Goal: Transaction & Acquisition: Purchase product/service

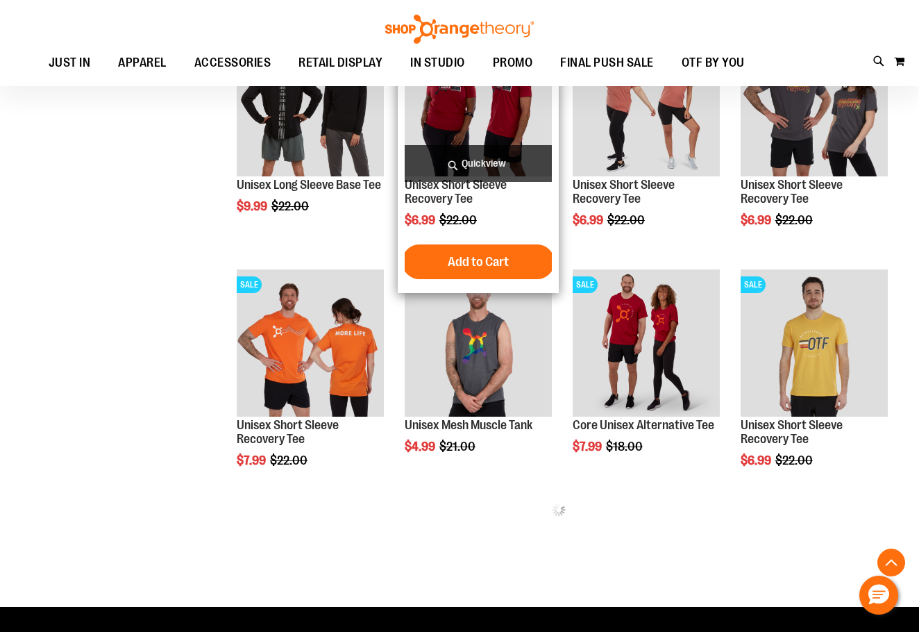
scroll to position [555, 0]
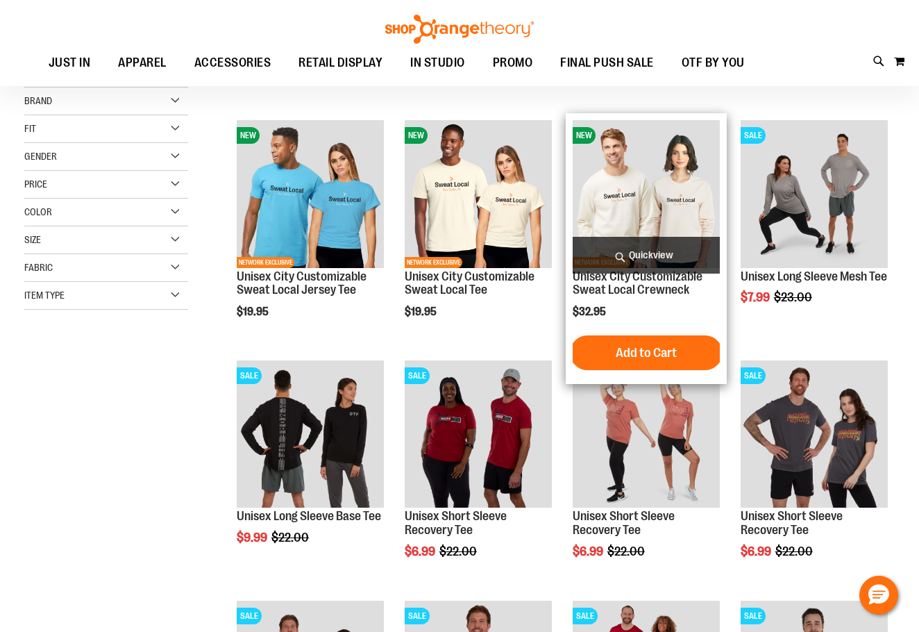
scroll to position [69, 0]
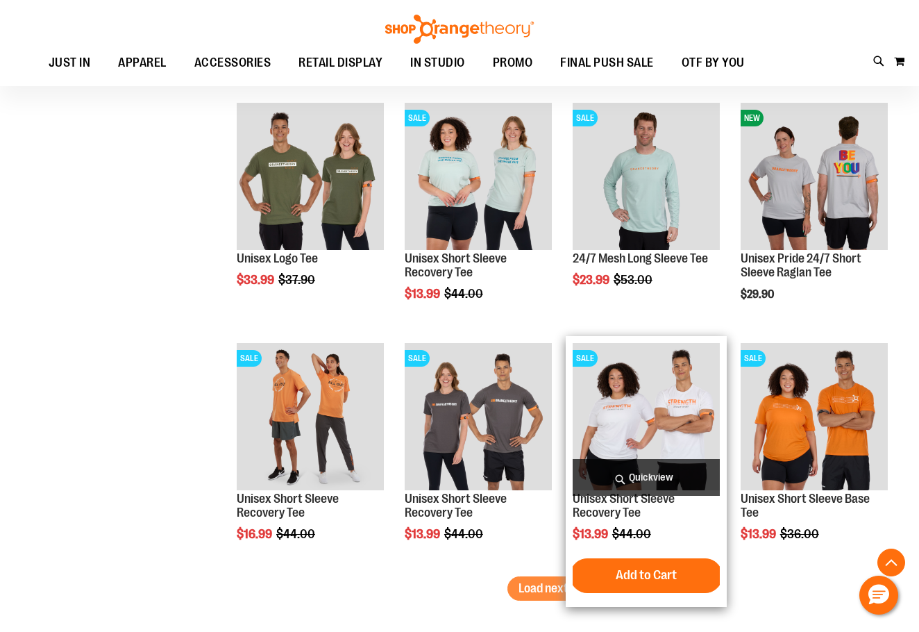
scroll to position [1874, 0]
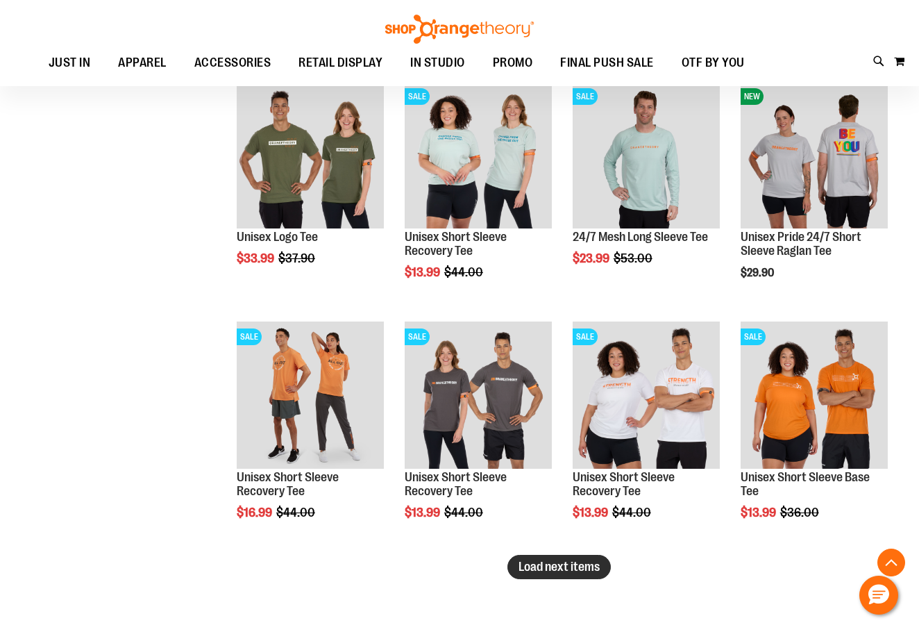
click at [566, 571] on span "Load next items" at bounding box center [558, 566] width 81 height 14
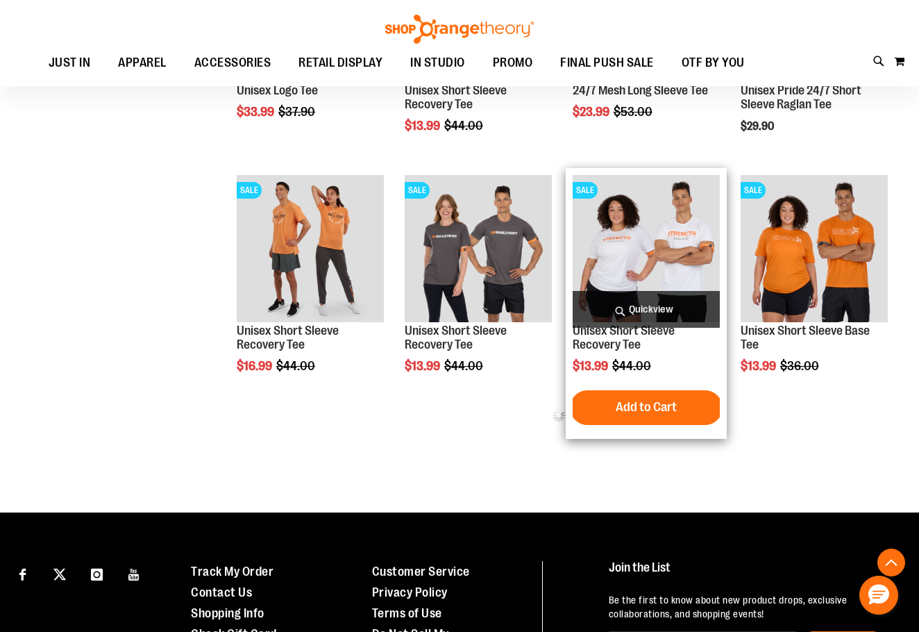
scroll to position [2082, 0]
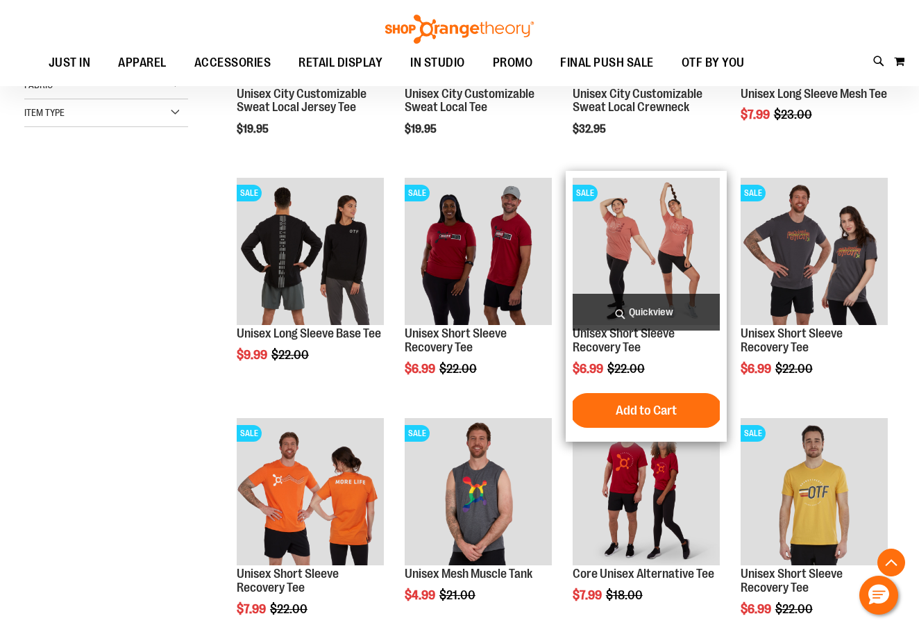
scroll to position [1, 0]
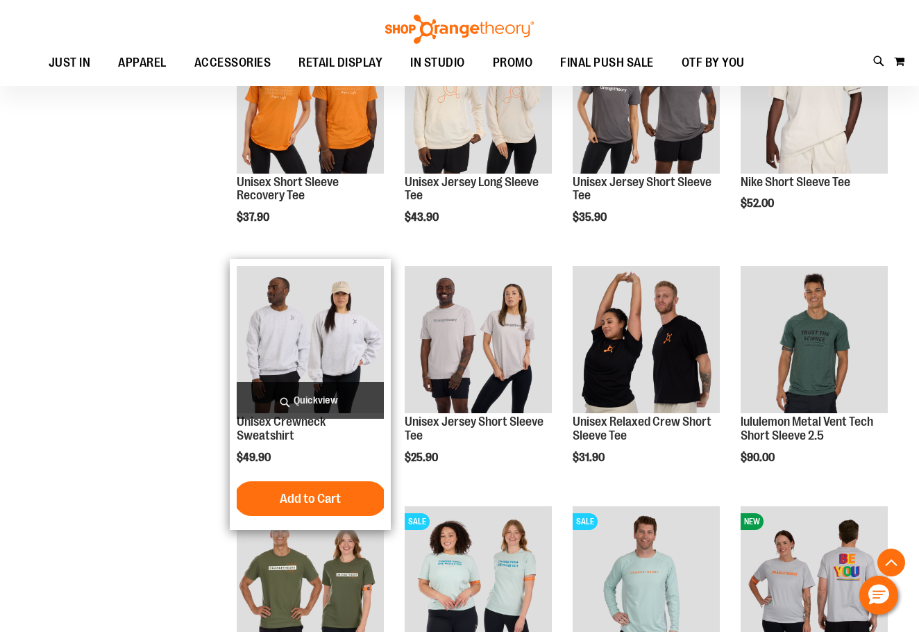
scroll to position [1458, 0]
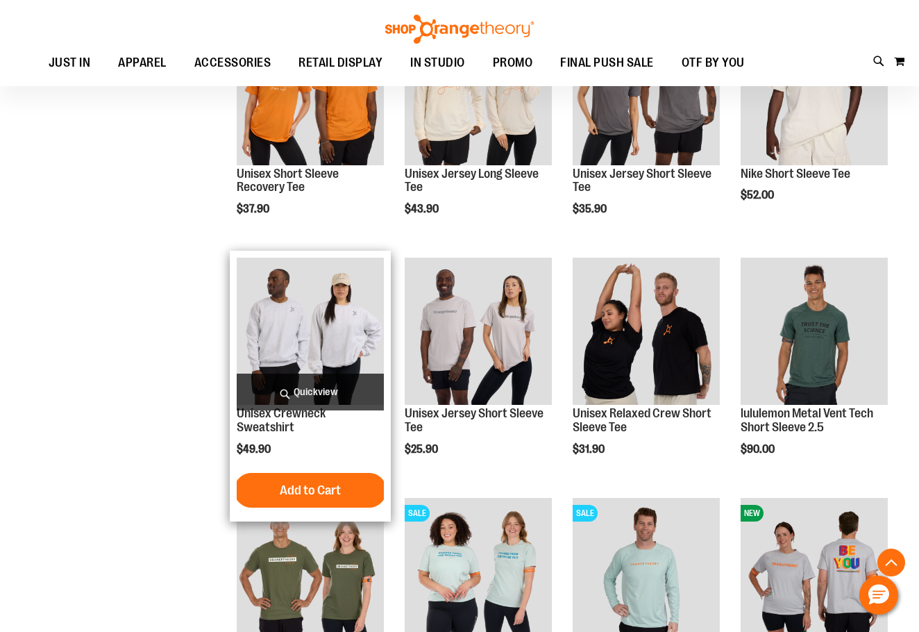
click at [353, 346] on img "product" at bounding box center [310, 330] width 147 height 147
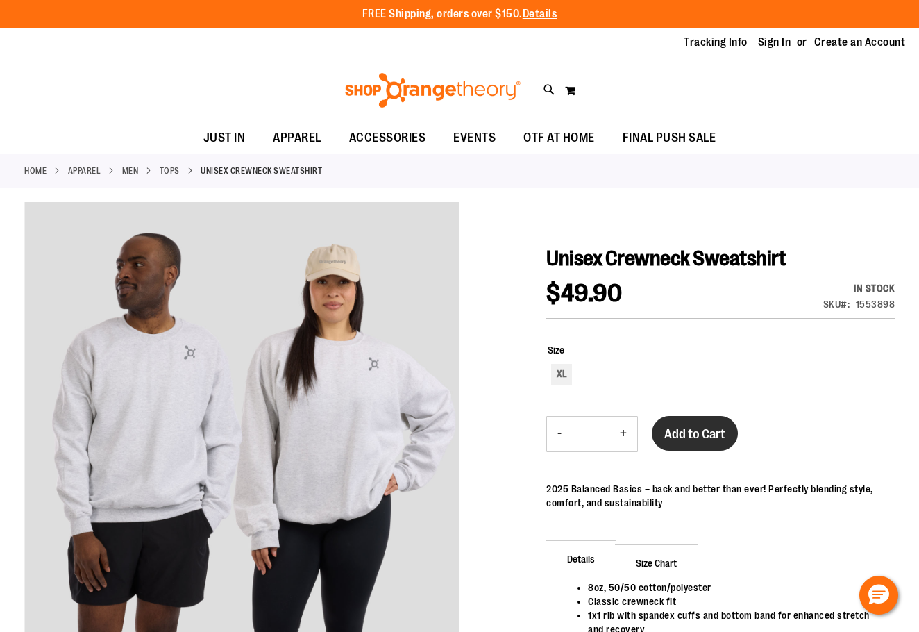
click at [686, 428] on span "Add to Cart" at bounding box center [694, 433] width 61 height 15
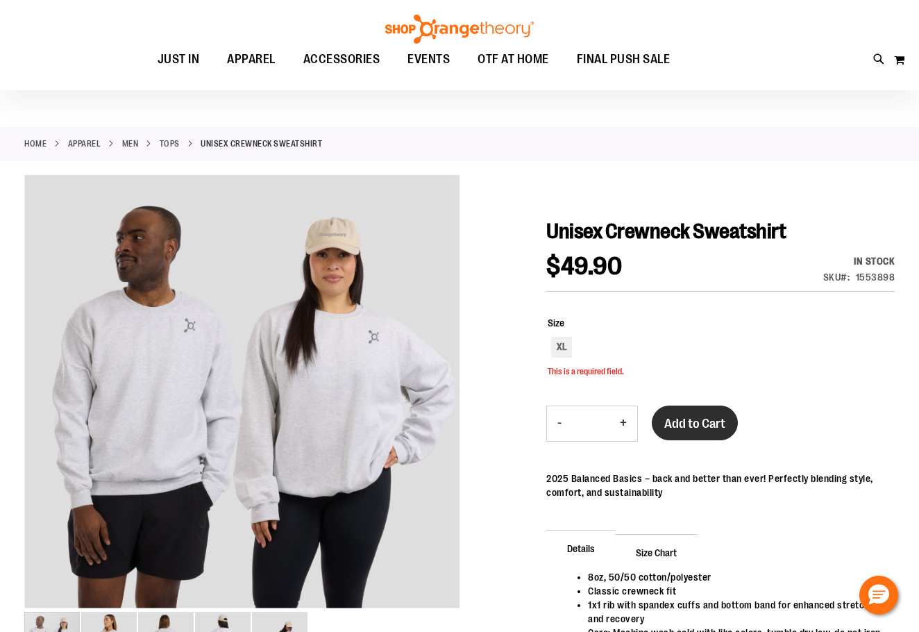
scroll to position [27, 0]
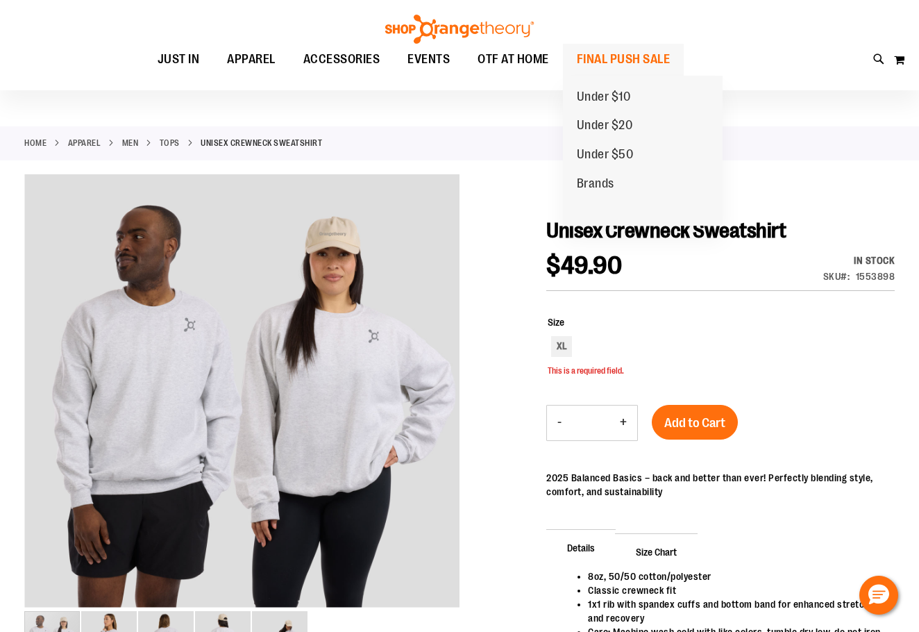
click at [643, 58] on span "FINAL PUSH SALE" at bounding box center [624, 59] width 94 height 31
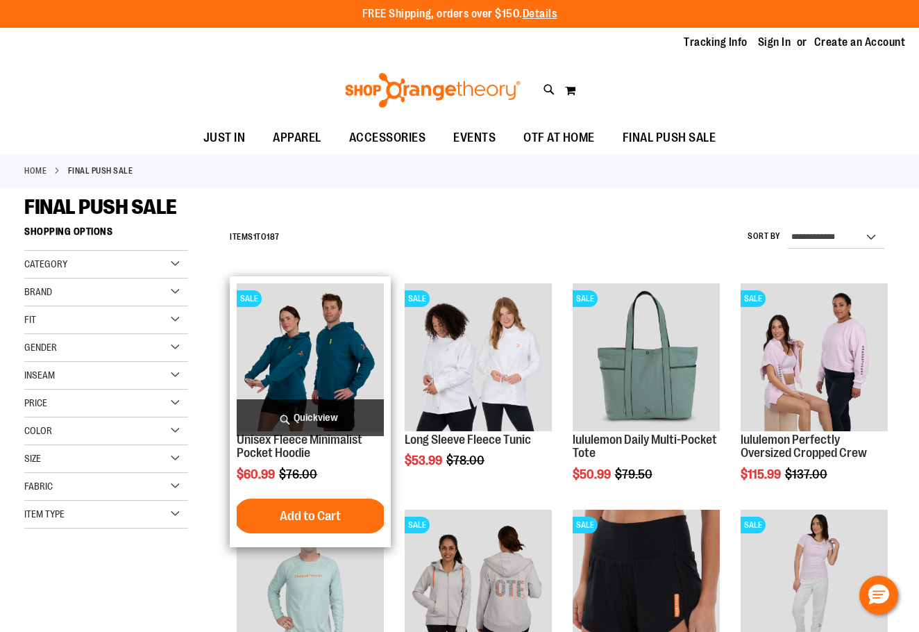
click at [282, 382] on img "product" at bounding box center [310, 356] width 147 height 147
click at [295, 402] on span "Quickview" at bounding box center [310, 417] width 147 height 37
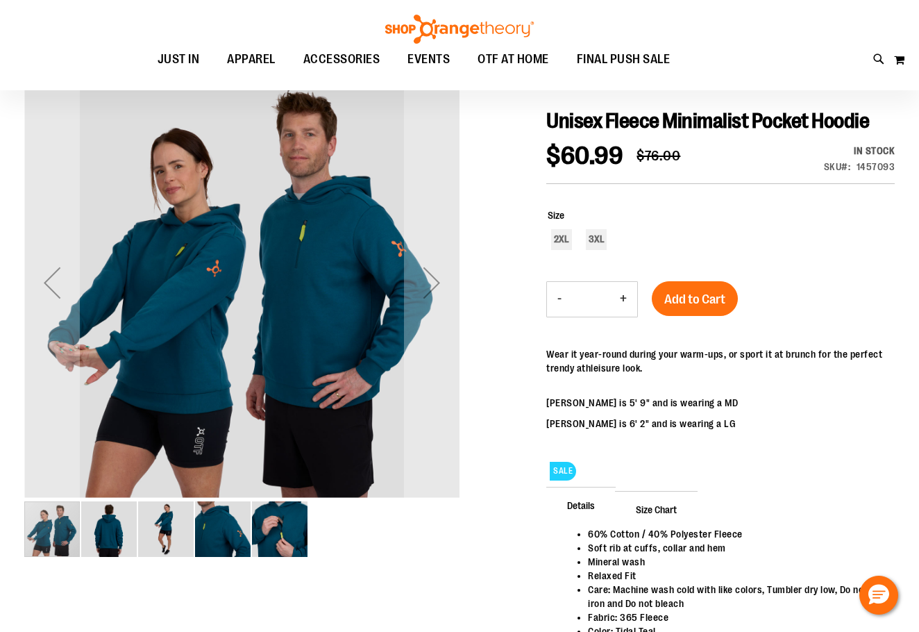
scroll to position [138, 0]
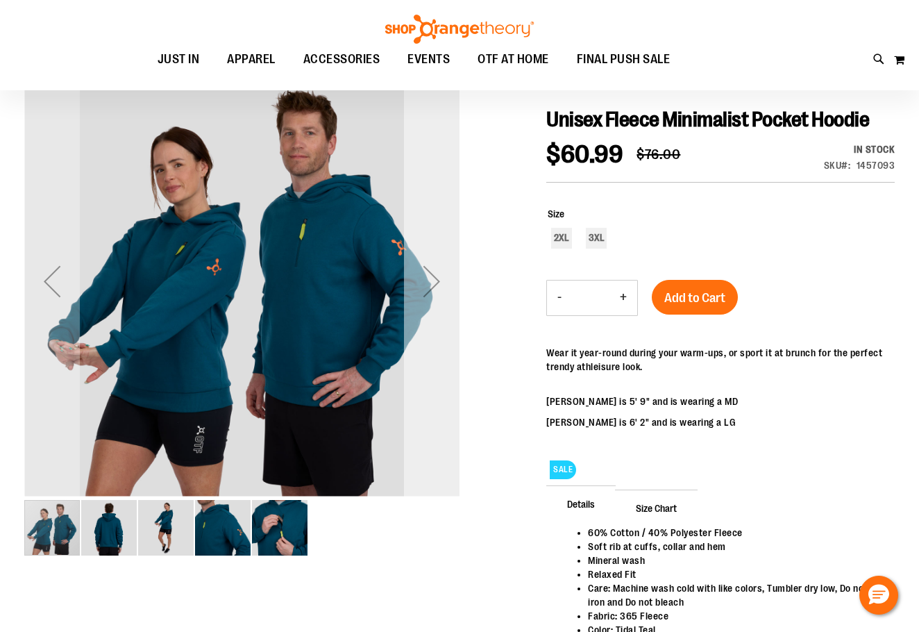
click at [414, 265] on div "Next" at bounding box center [432, 281] width 56 height 56
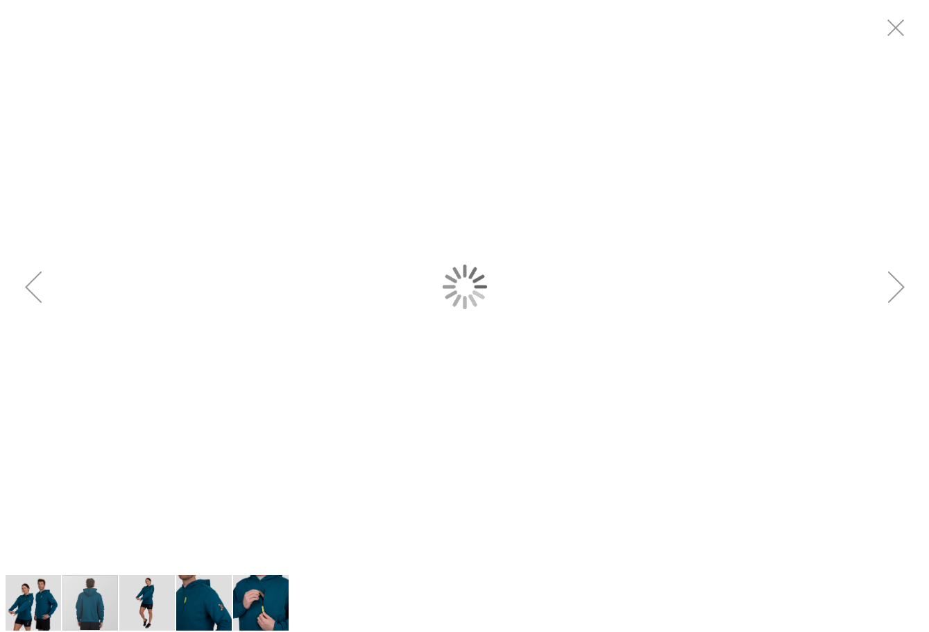
scroll to position [0, 0]
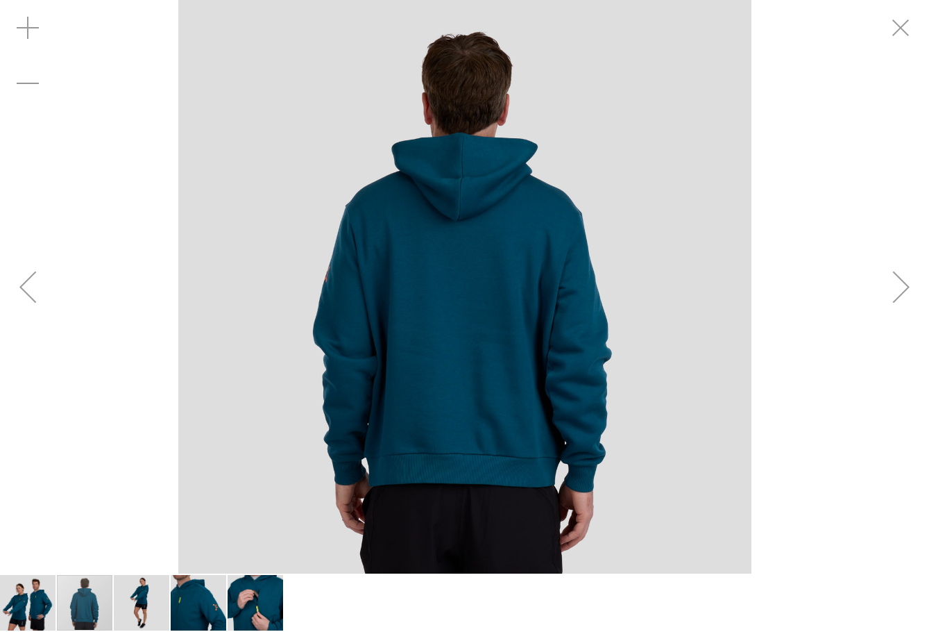
click at [895, 344] on div "Next" at bounding box center [902, 286] width 56 height 573
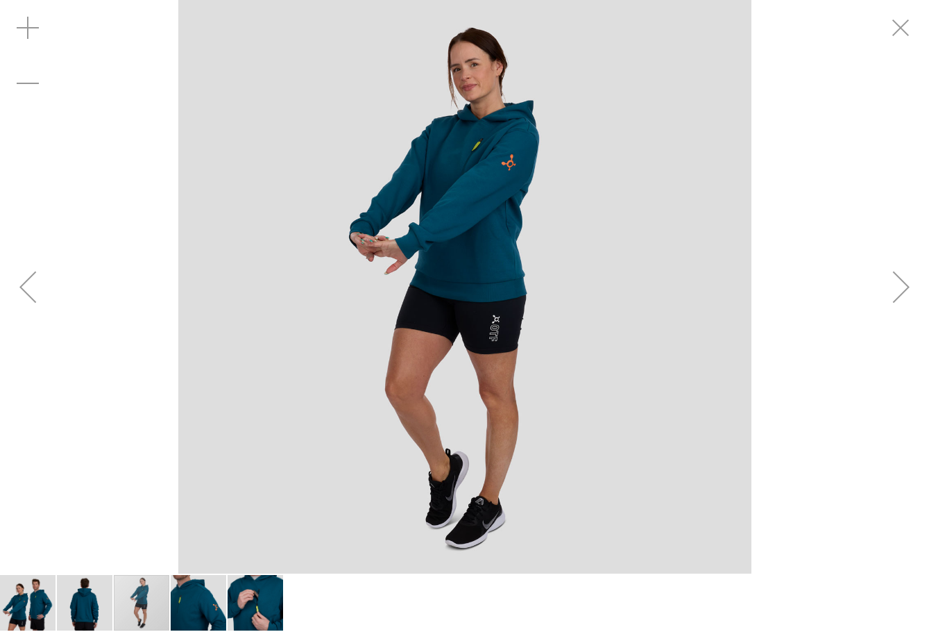
click at [896, 328] on div "Next" at bounding box center [902, 286] width 56 height 573
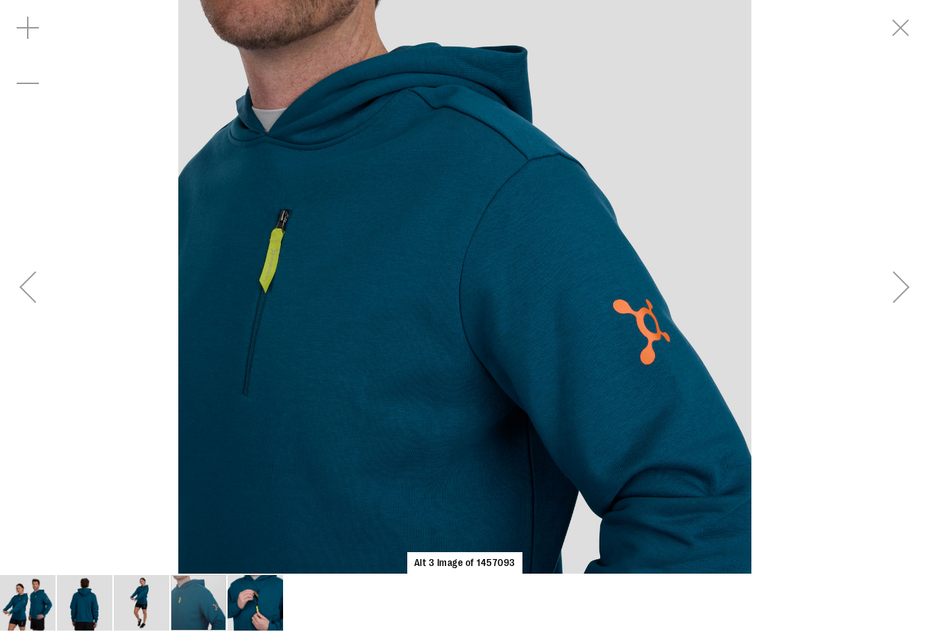
click at [892, 313] on div "Next" at bounding box center [902, 287] width 56 height 56
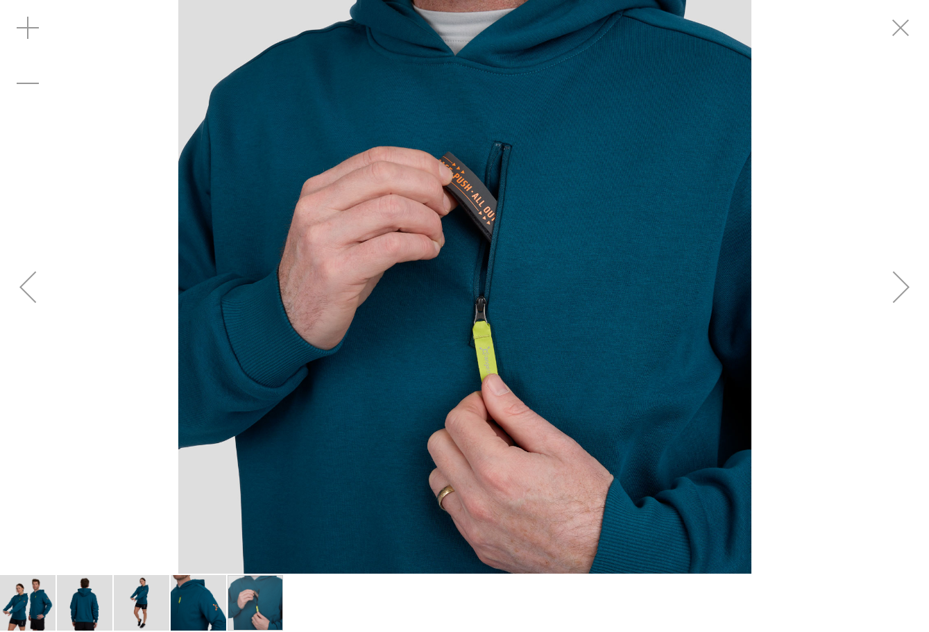
click at [892, 313] on div "Next" at bounding box center [902, 287] width 56 height 56
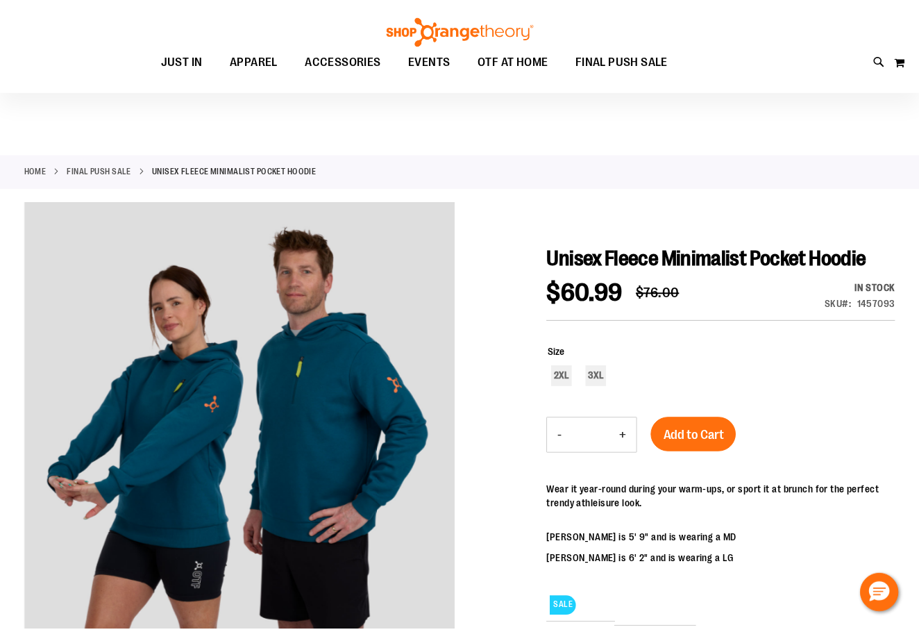
scroll to position [137, 0]
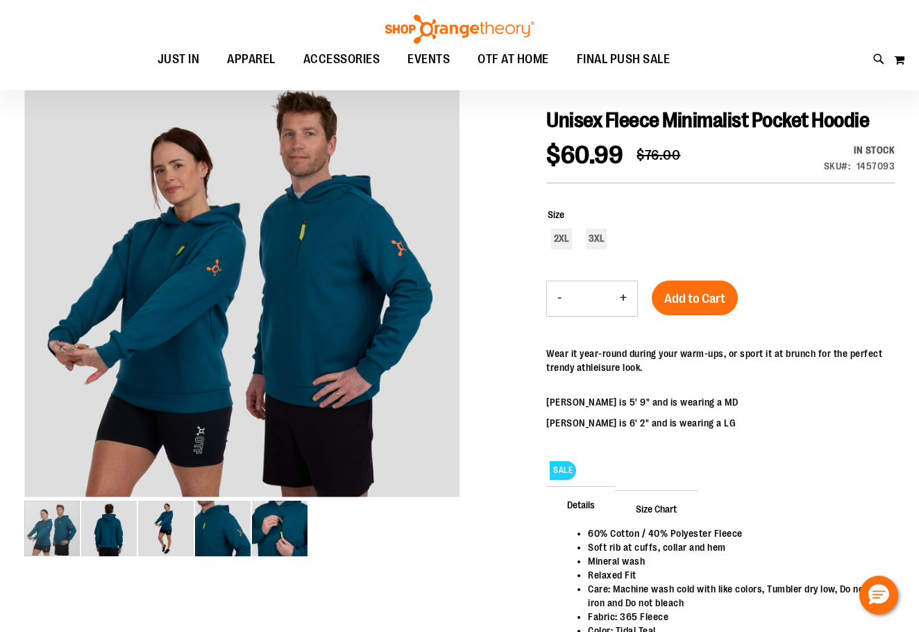
click at [685, 285] on button "Add to Cart" at bounding box center [695, 297] width 86 height 35
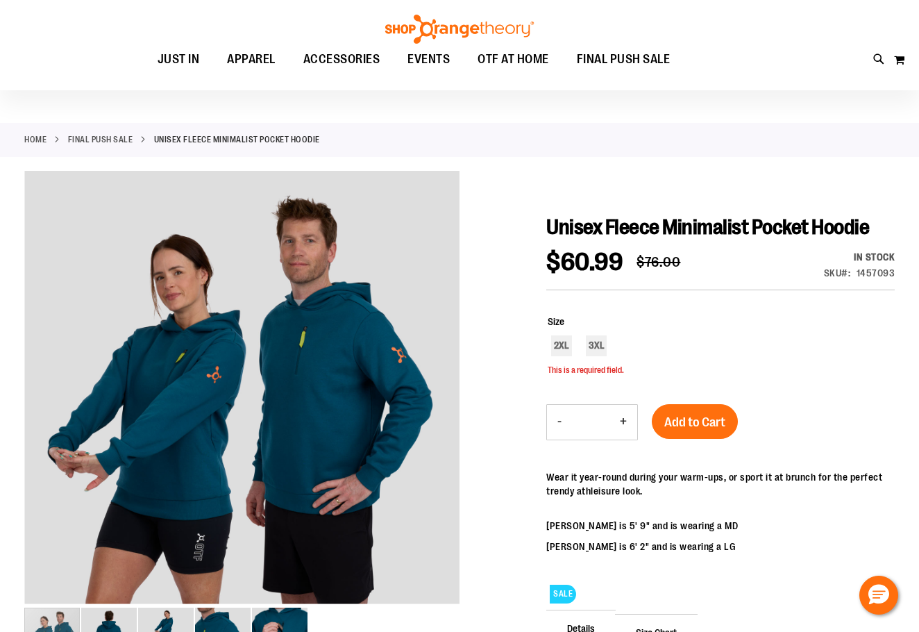
scroll to position [29, 0]
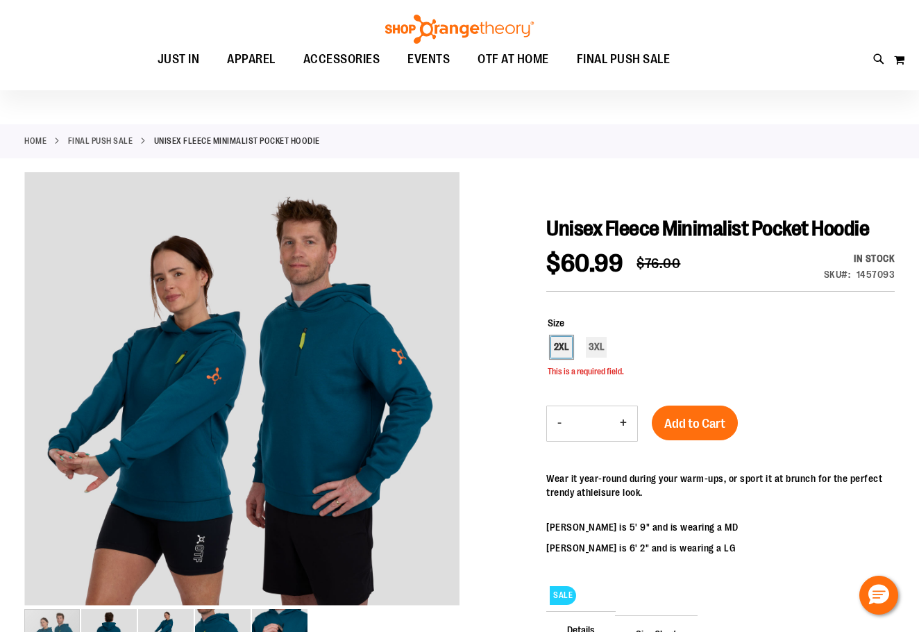
click at [568, 353] on div "2XL" at bounding box center [561, 347] width 21 height 21
type input "***"
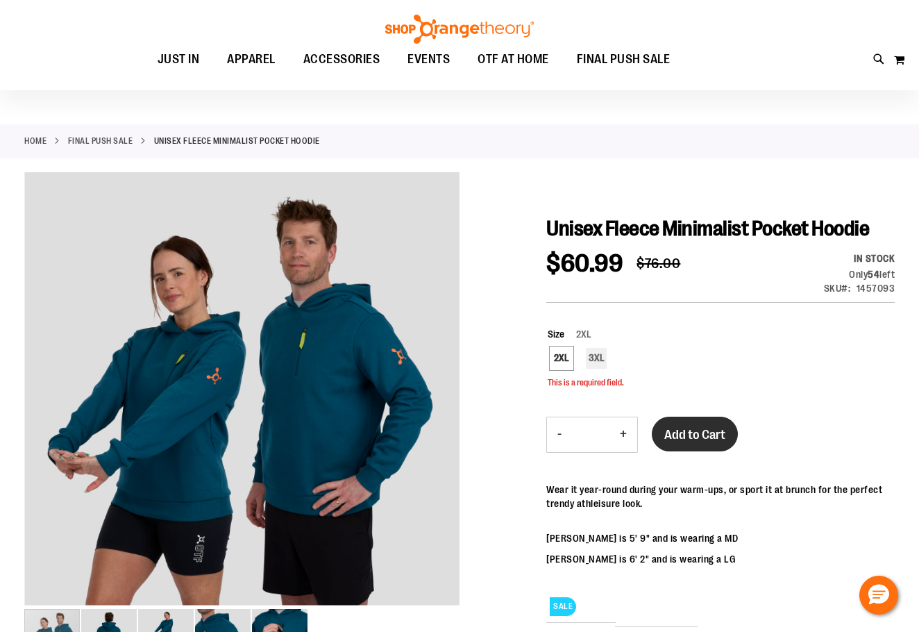
click at [684, 432] on span "Add to Cart" at bounding box center [694, 434] width 61 height 15
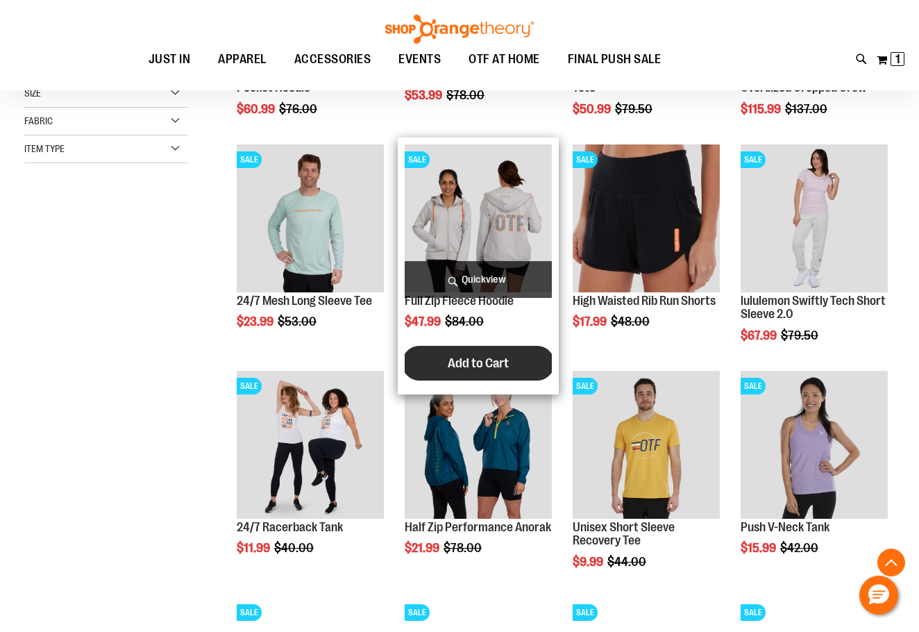
scroll to position [416, 0]
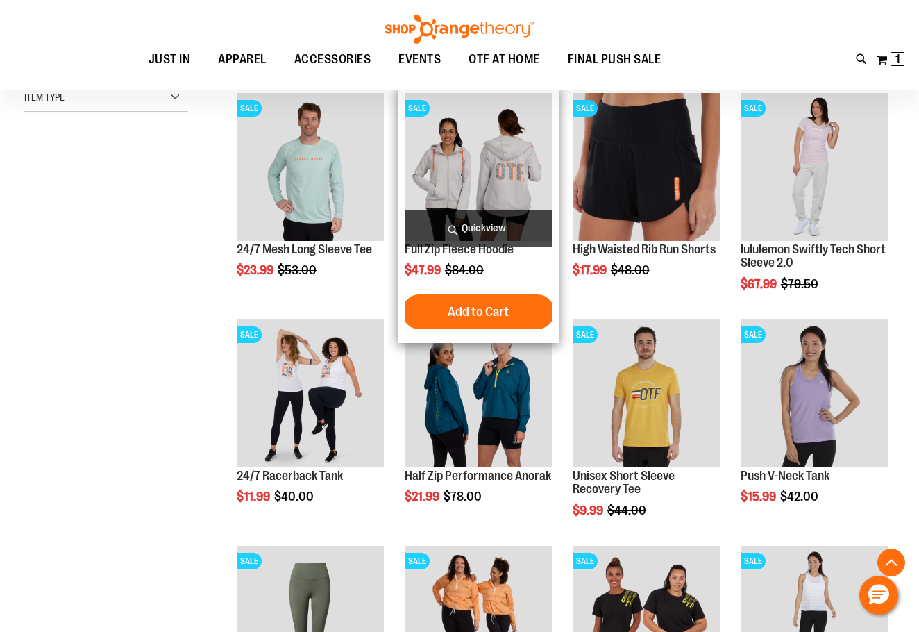
click at [484, 196] on img "product" at bounding box center [478, 166] width 147 height 147
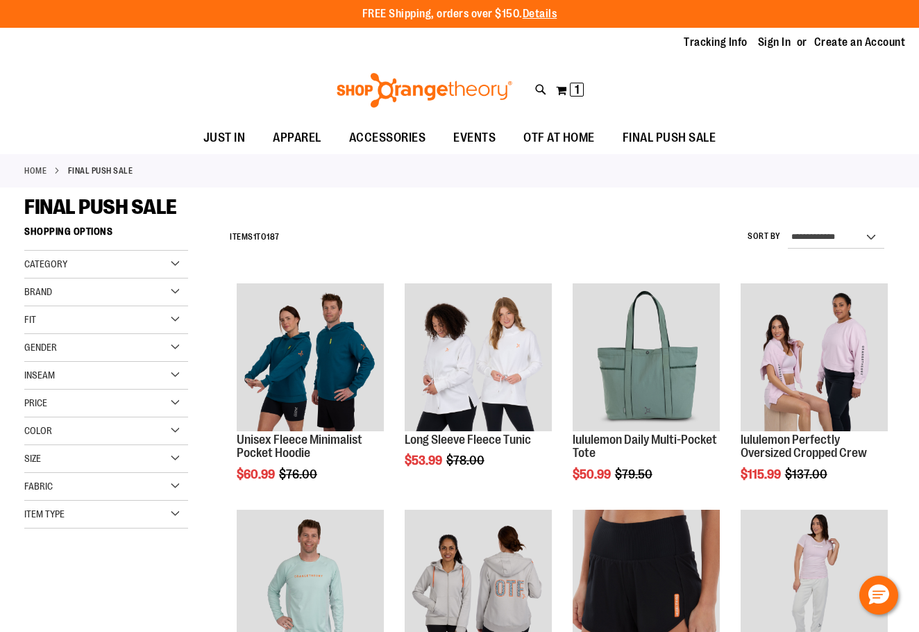
scroll to position [471, 0]
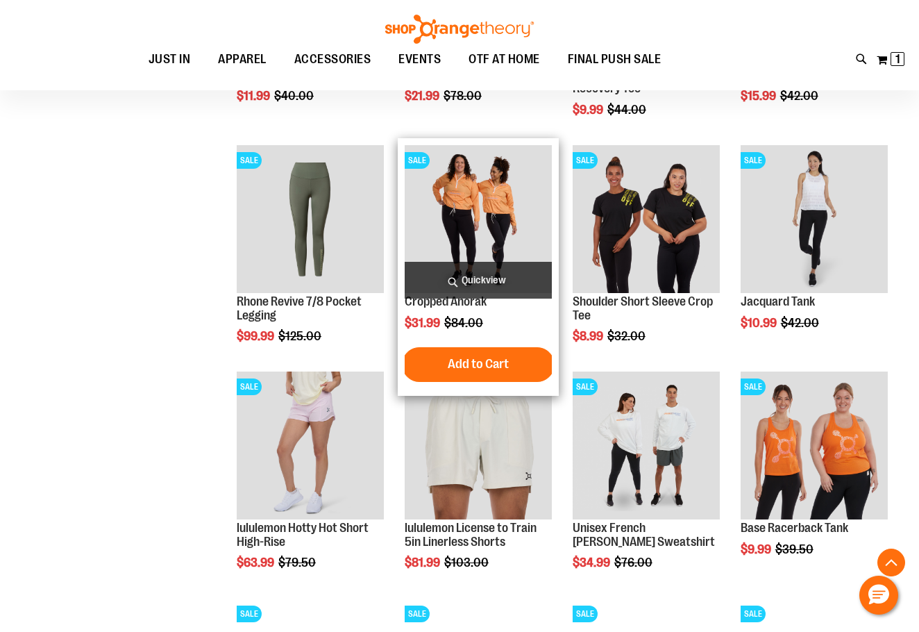
scroll to position [817, 0]
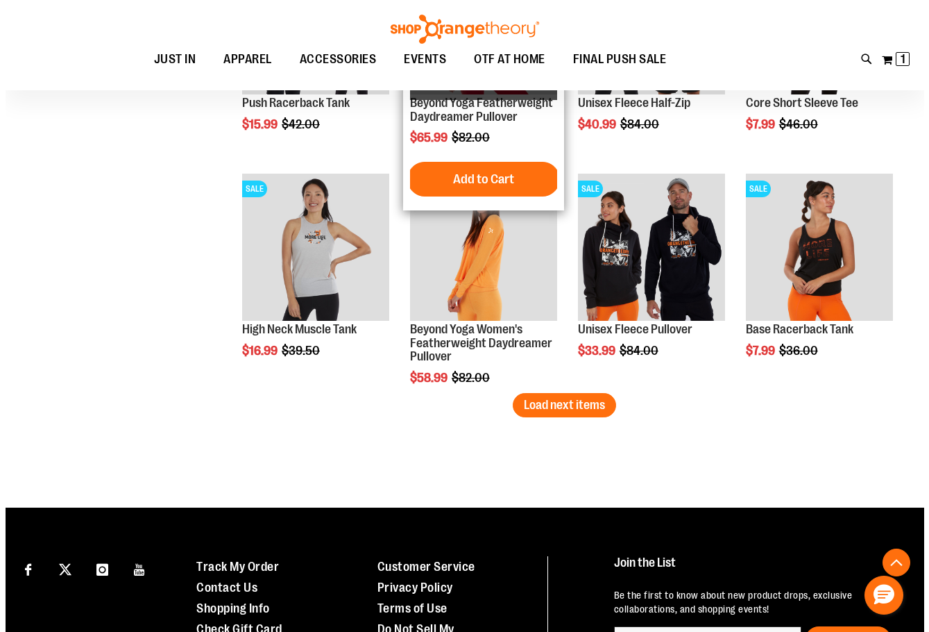
scroll to position [1927, 0]
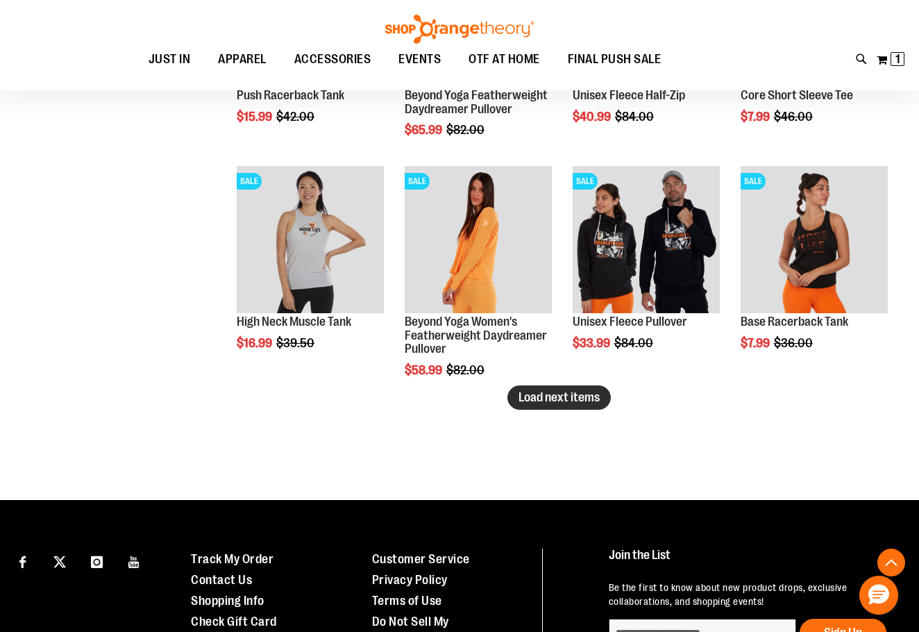
click at [575, 398] on span "Load next items" at bounding box center [558, 397] width 81 height 14
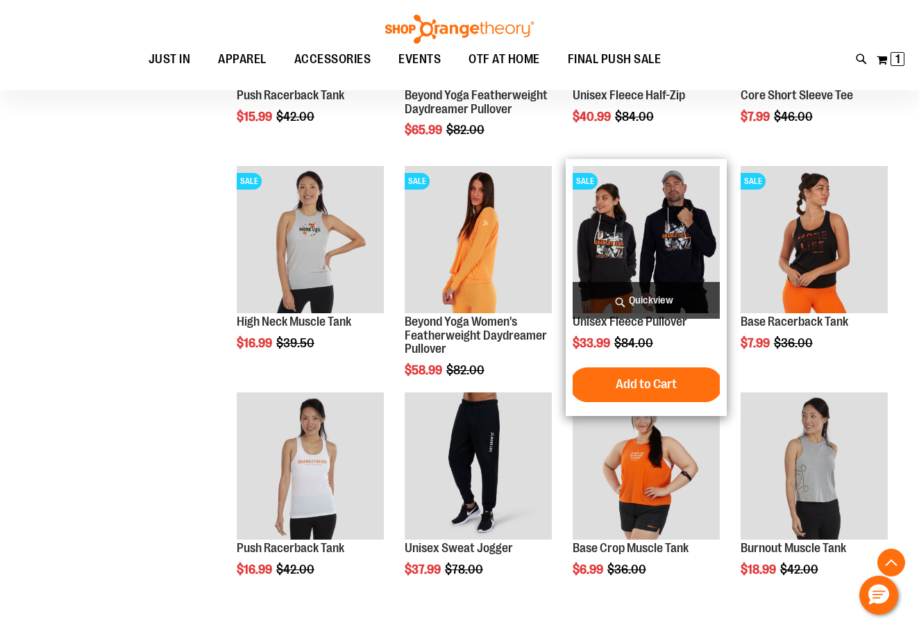
click at [686, 254] on img "product" at bounding box center [646, 239] width 147 height 147
click at [643, 302] on span "Quickview" at bounding box center [646, 300] width 147 height 37
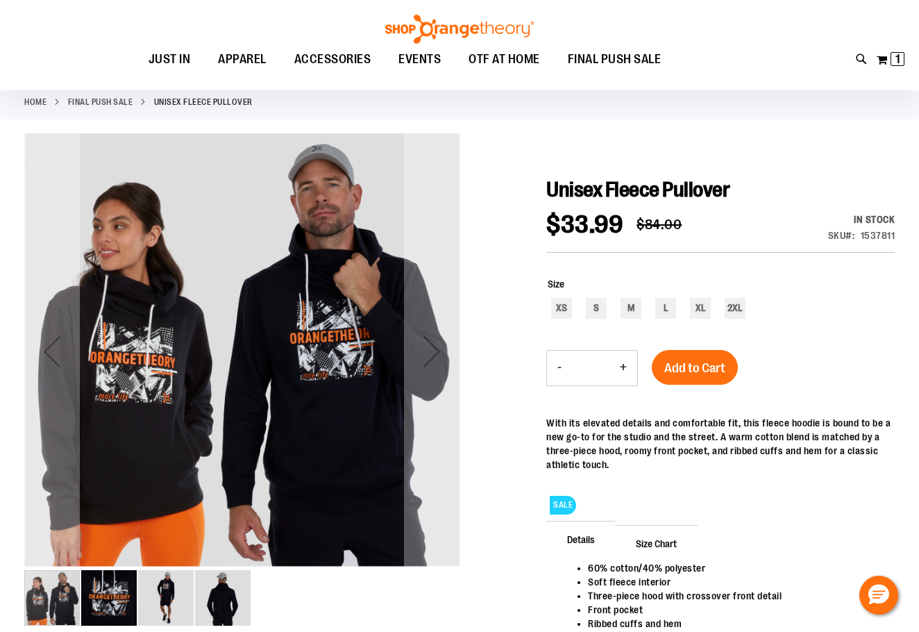
scroll to position [69, 0]
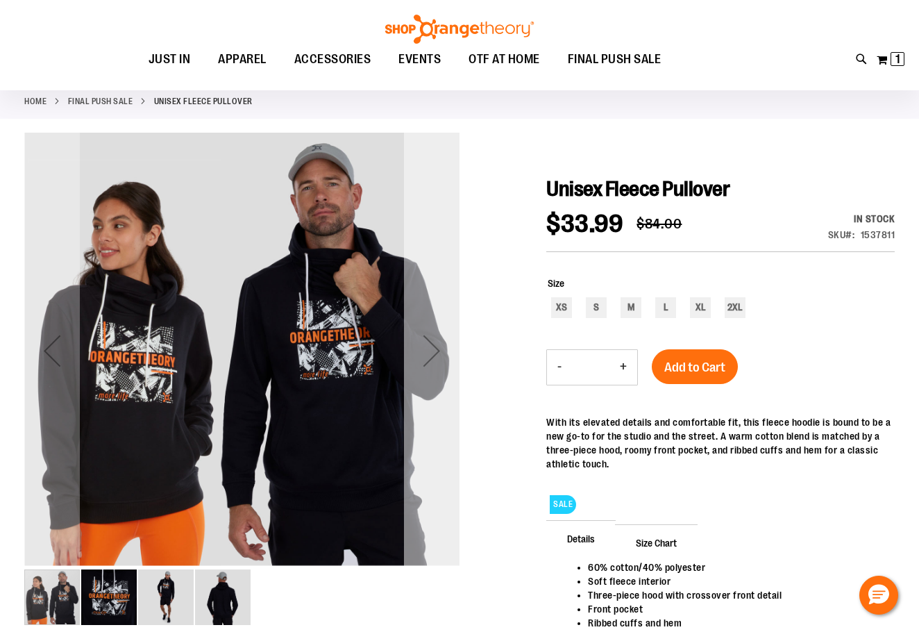
click at [436, 327] on div "Next" at bounding box center [432, 351] width 56 height 56
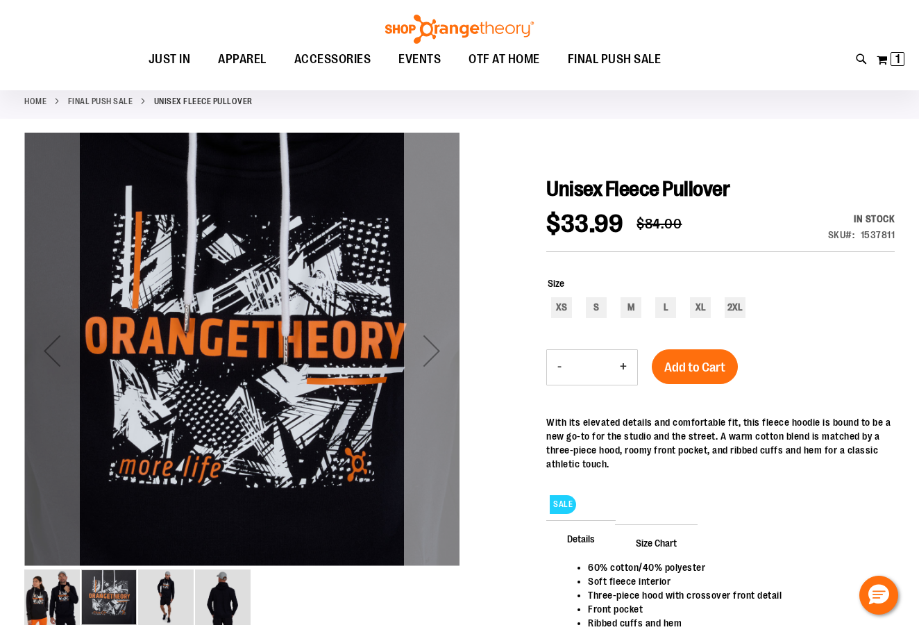
click at [436, 335] on div "Next" at bounding box center [432, 351] width 56 height 56
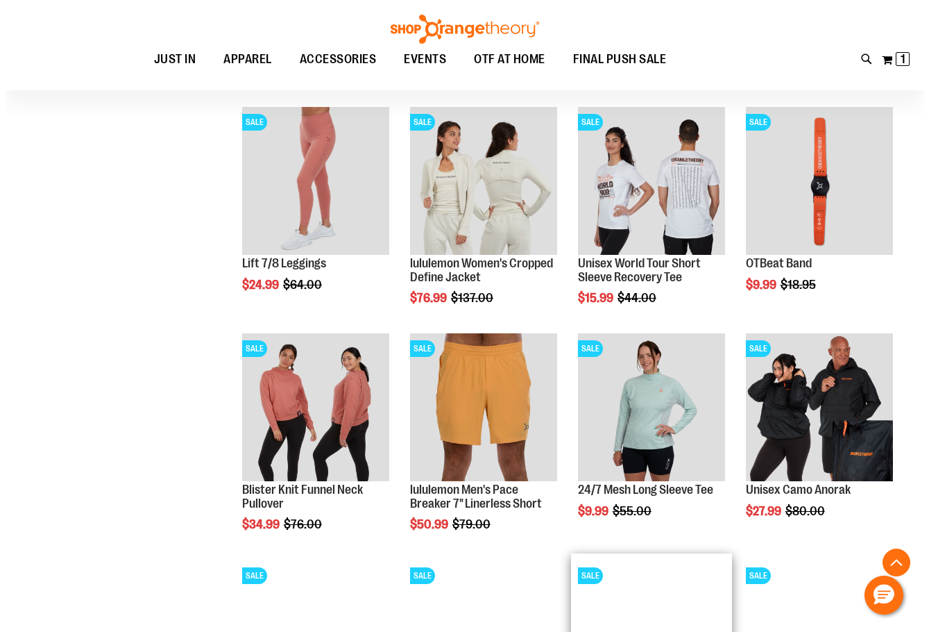
scroll to position [971, 0]
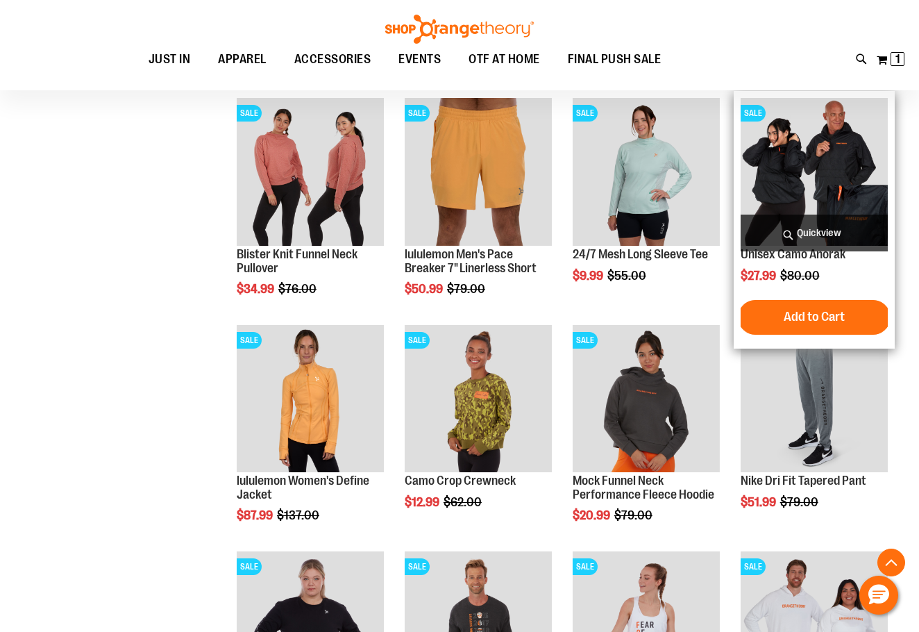
click at [813, 228] on span "Quickview" at bounding box center [814, 232] width 147 height 37
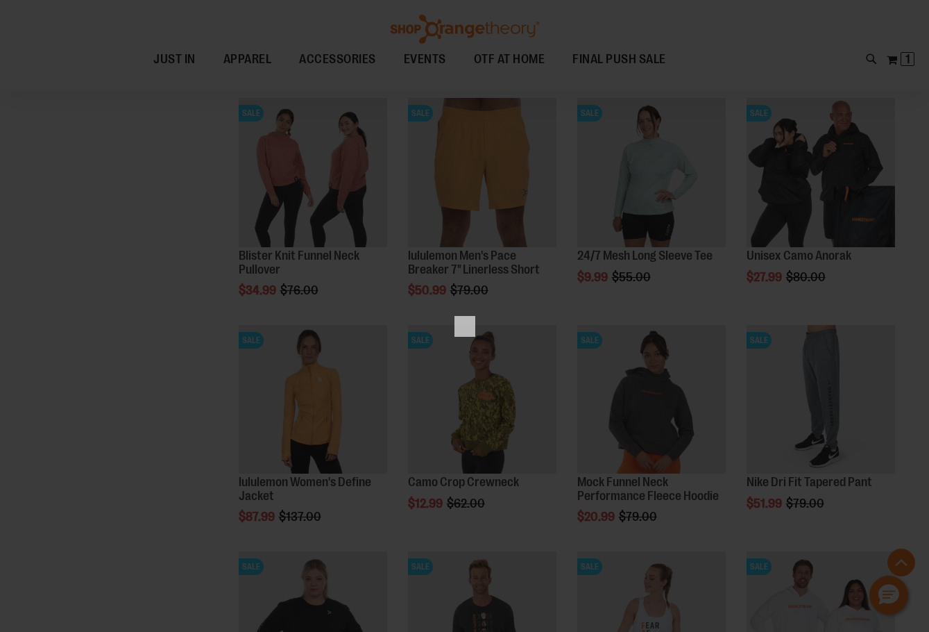
scroll to position [0, 0]
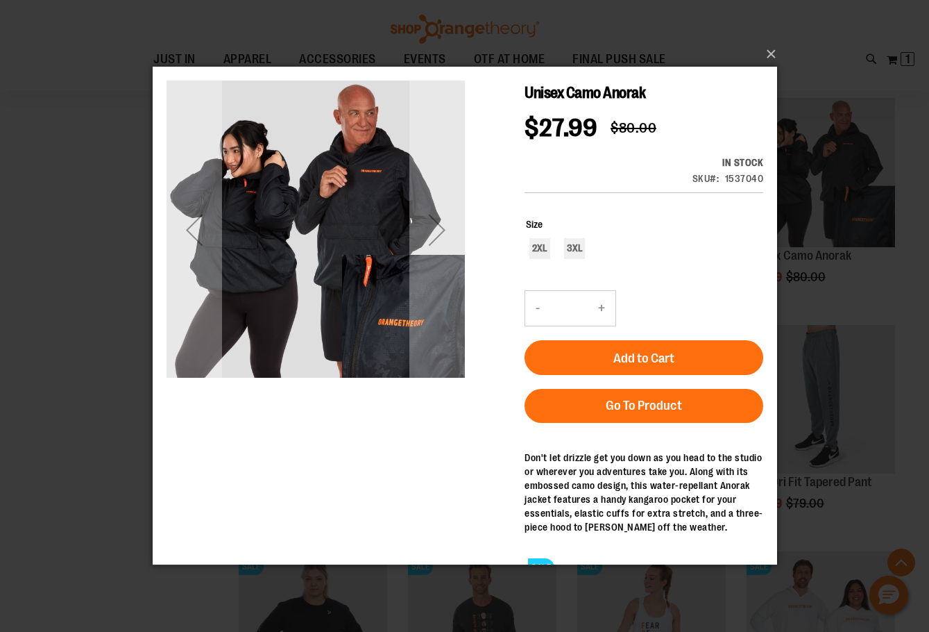
click at [469, 230] on div "Unisex Camo Anorak $27.99 Regular Price $80.00 In stock Only %1 left SKU 153704…" at bounding box center [464, 185] width 597 height 208
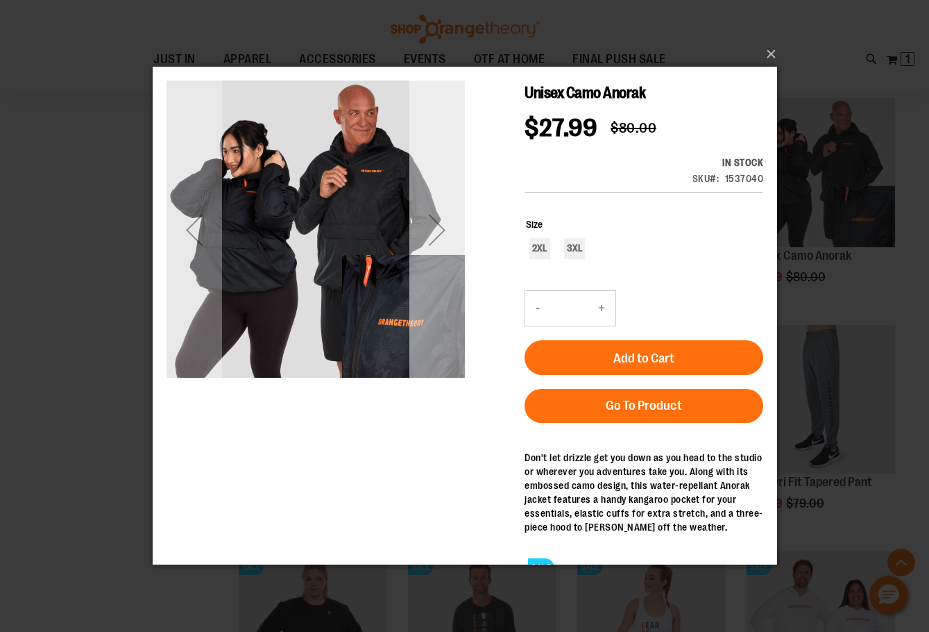
click at [420, 251] on div "Next" at bounding box center [437, 230] width 56 height 56
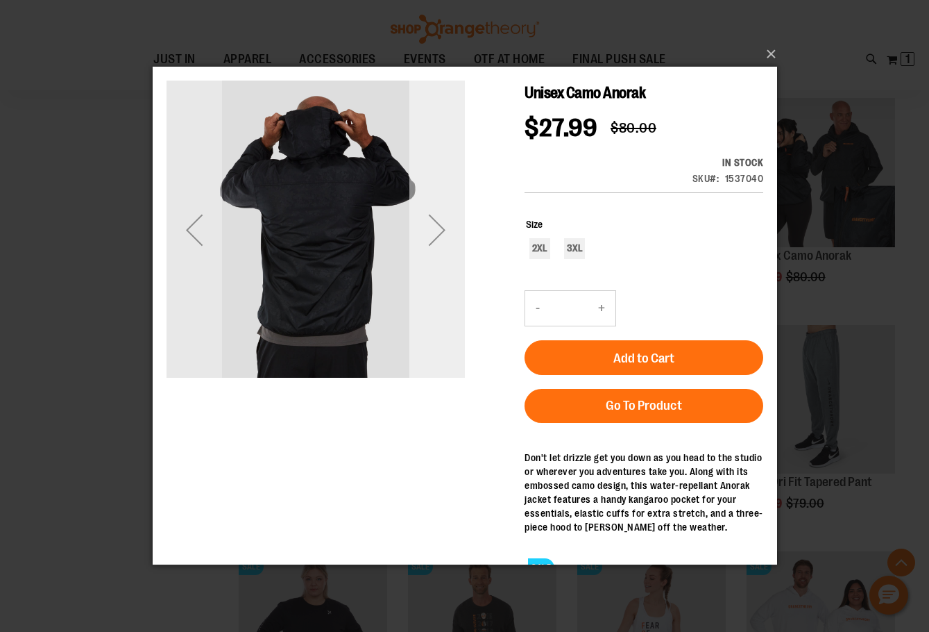
click at [425, 260] on div "Next" at bounding box center [437, 230] width 56 height 298
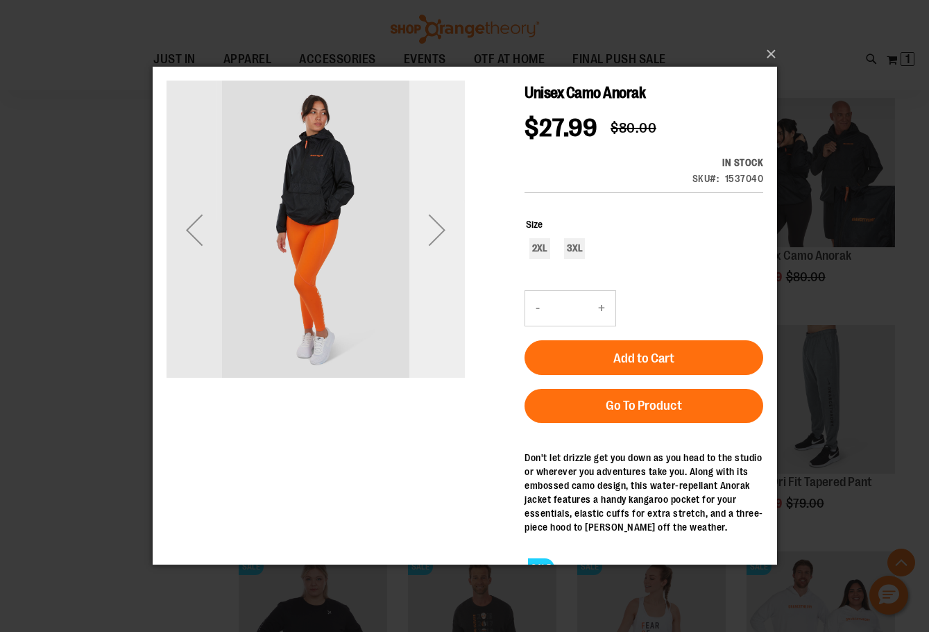
click at [426, 255] on div "Next" at bounding box center [437, 230] width 56 height 56
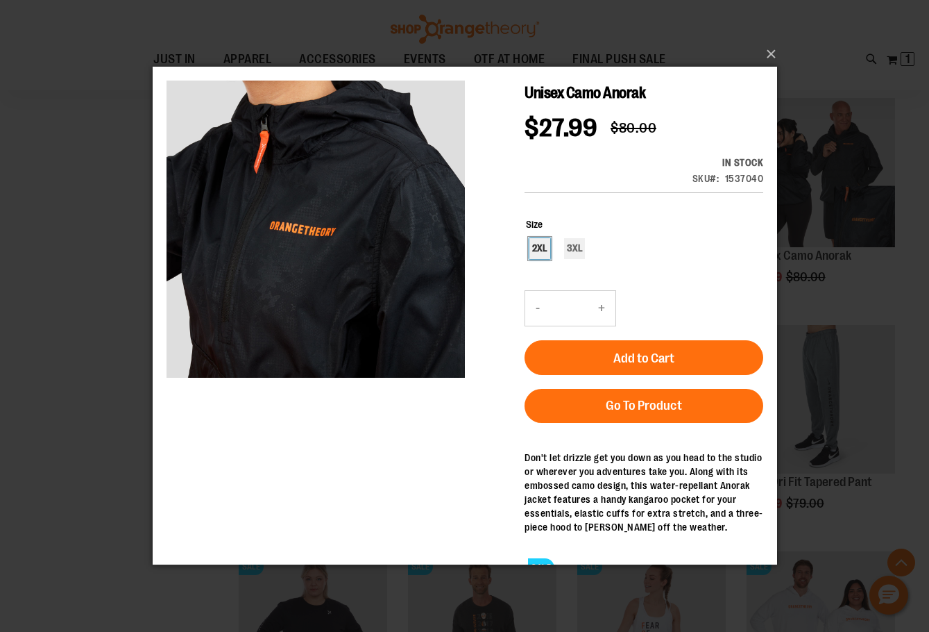
click at [541, 238] on div "2XL" at bounding box center [539, 248] width 21 height 21
type input "***"
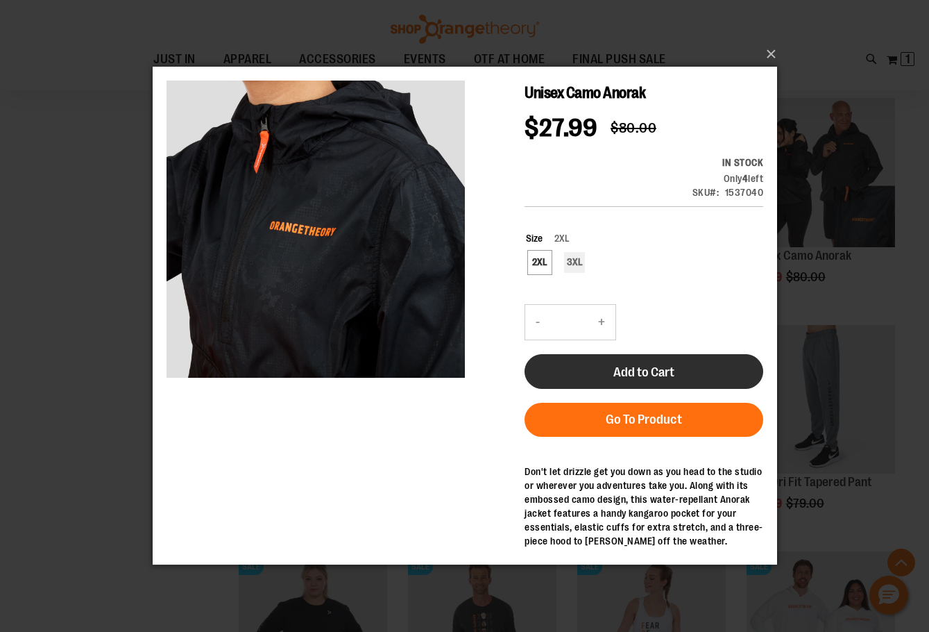
click at [623, 354] on button "Add to Cart" at bounding box center [643, 371] width 239 height 35
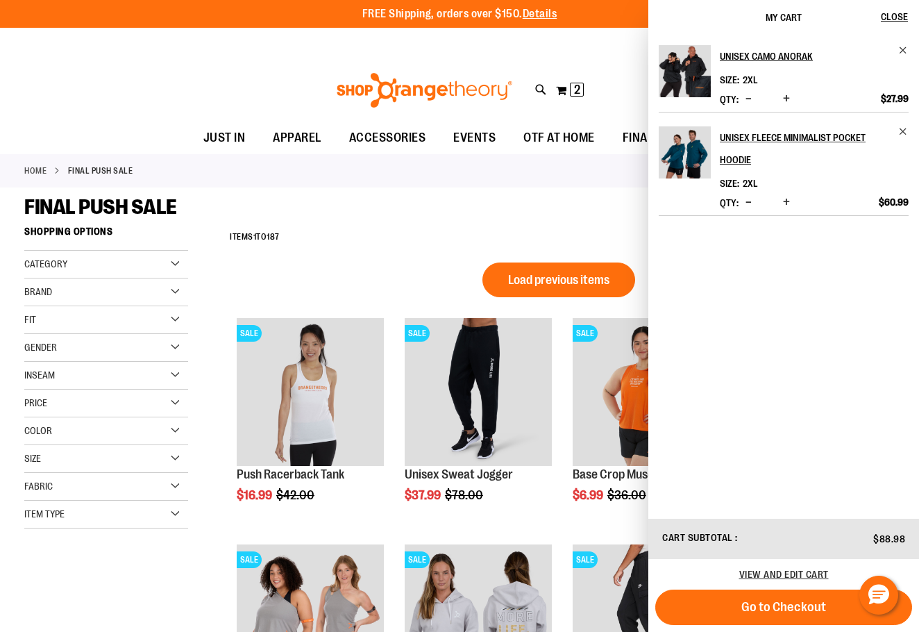
drag, startPoint x: 513, startPoint y: 223, endPoint x: 522, endPoint y: 223, distance: 9.0
click at [513, 223] on div "**********" at bounding box center [559, 237] width 672 height 36
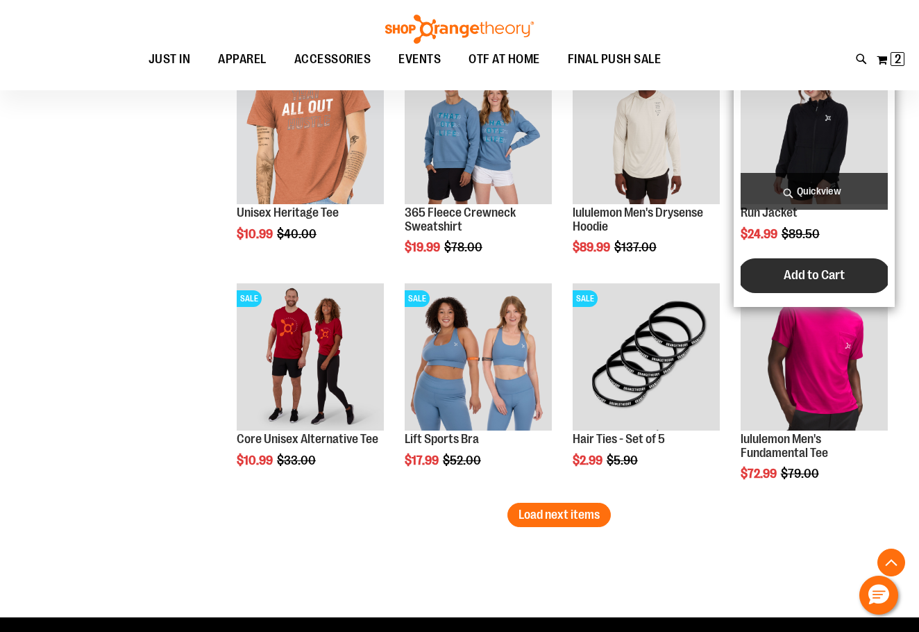
scroll to position [1692, 0]
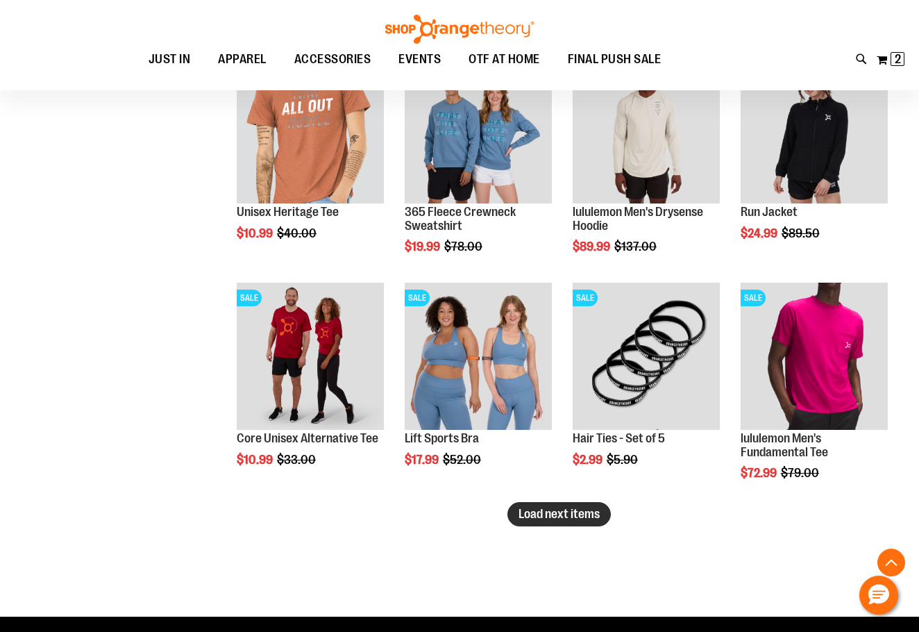
click at [537, 520] on span "Load next items" at bounding box center [558, 514] width 81 height 14
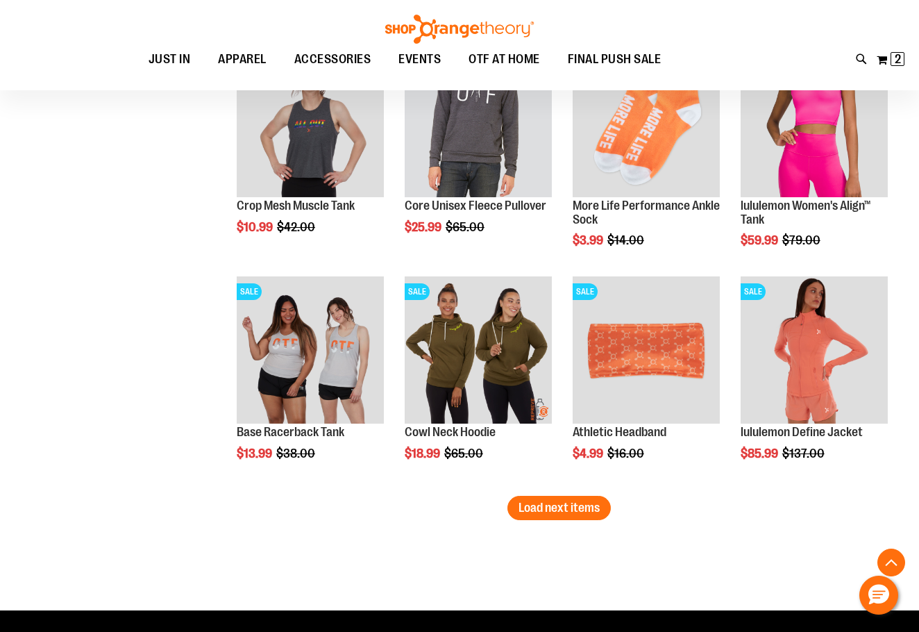
scroll to position [2456, 0]
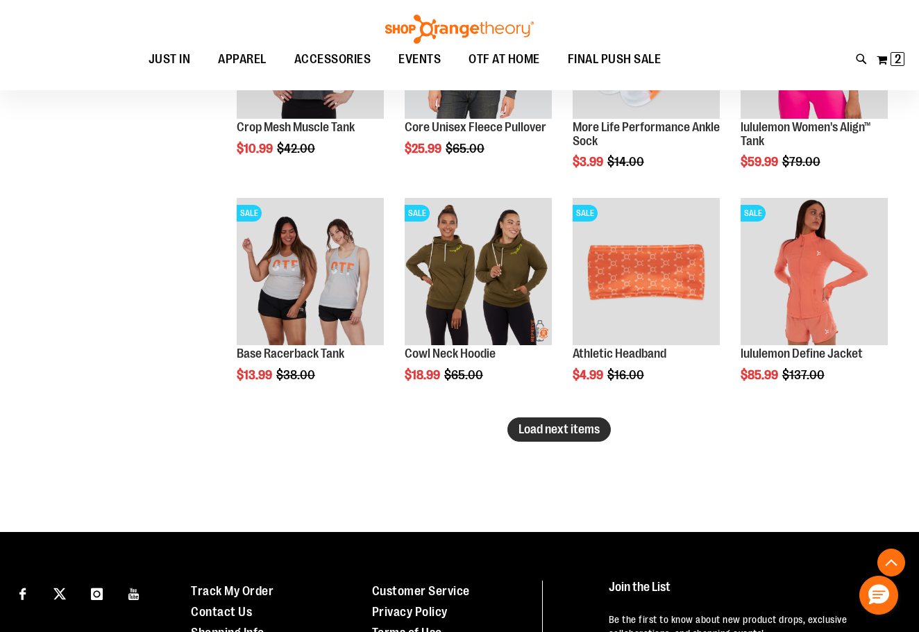
click at [581, 432] on span "Load next items" at bounding box center [558, 429] width 81 height 14
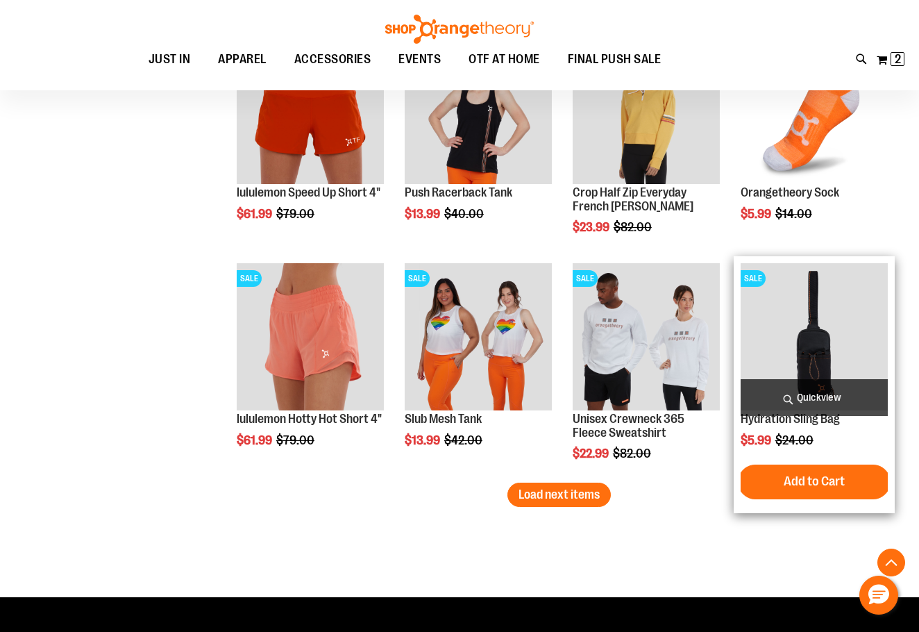
scroll to position [3080, 0]
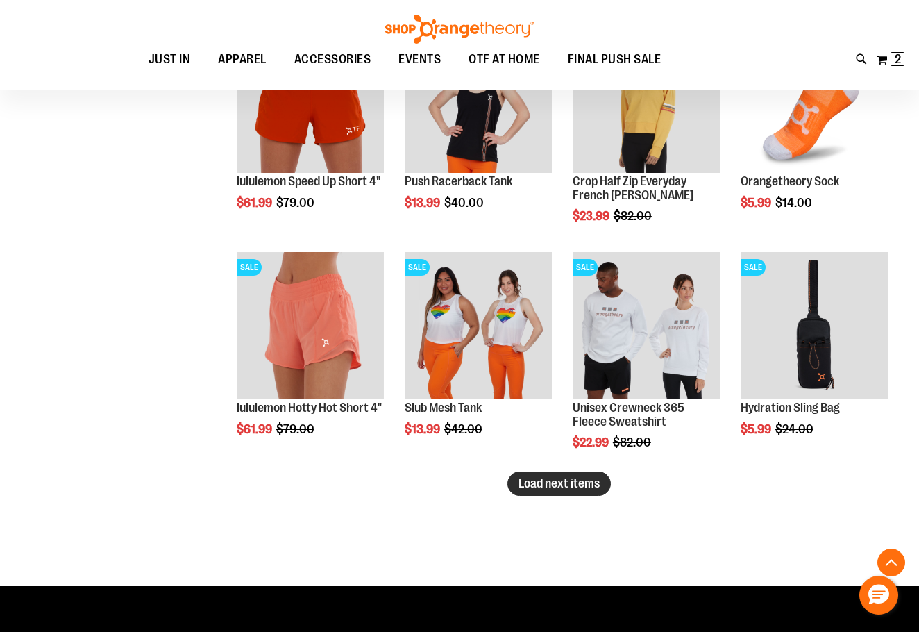
click at [546, 493] on button "Load next items" at bounding box center [558, 483] width 103 height 24
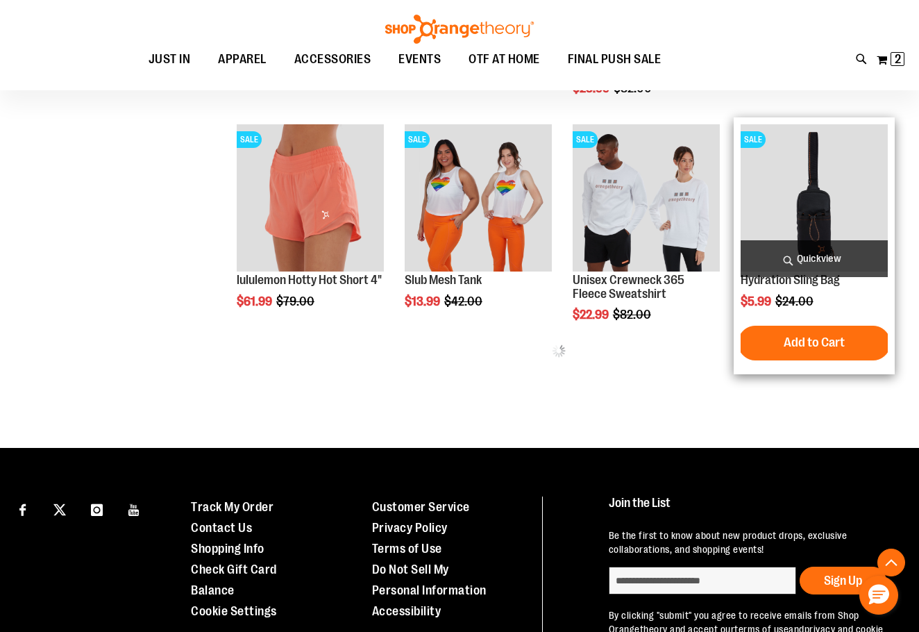
scroll to position [3219, 0]
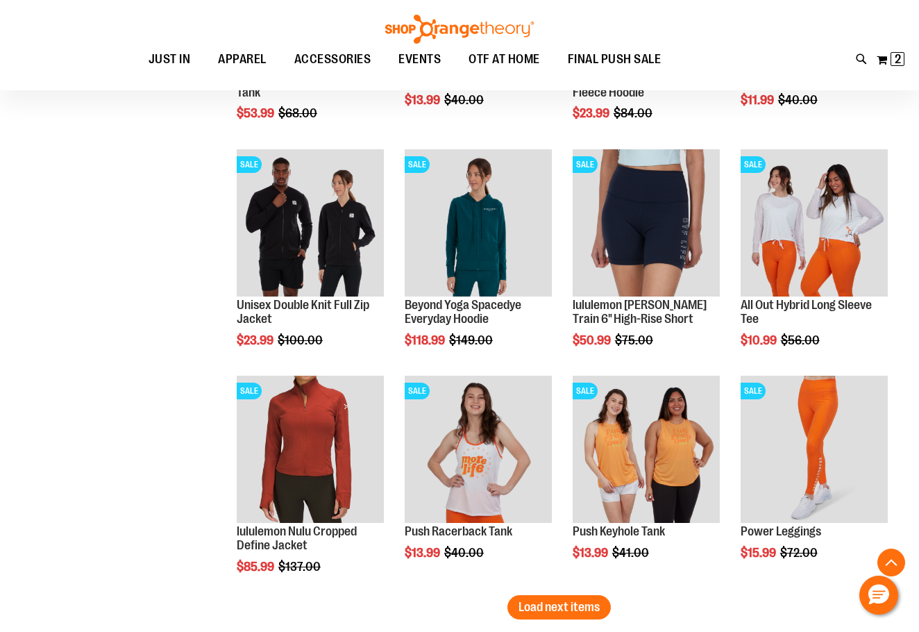
scroll to position [3635, 0]
click at [595, 607] on span "Load next items" at bounding box center [558, 607] width 81 height 14
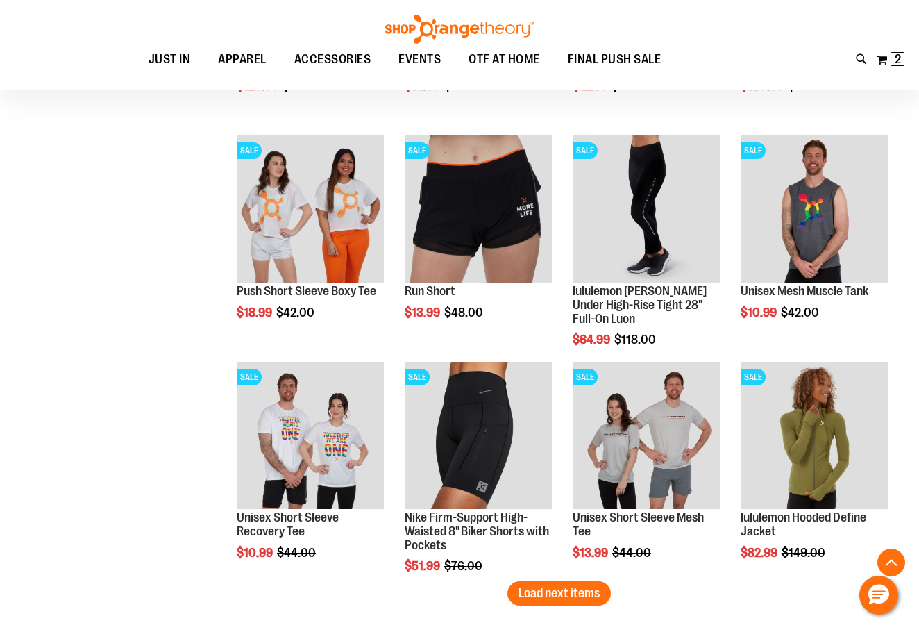
scroll to position [4330, 0]
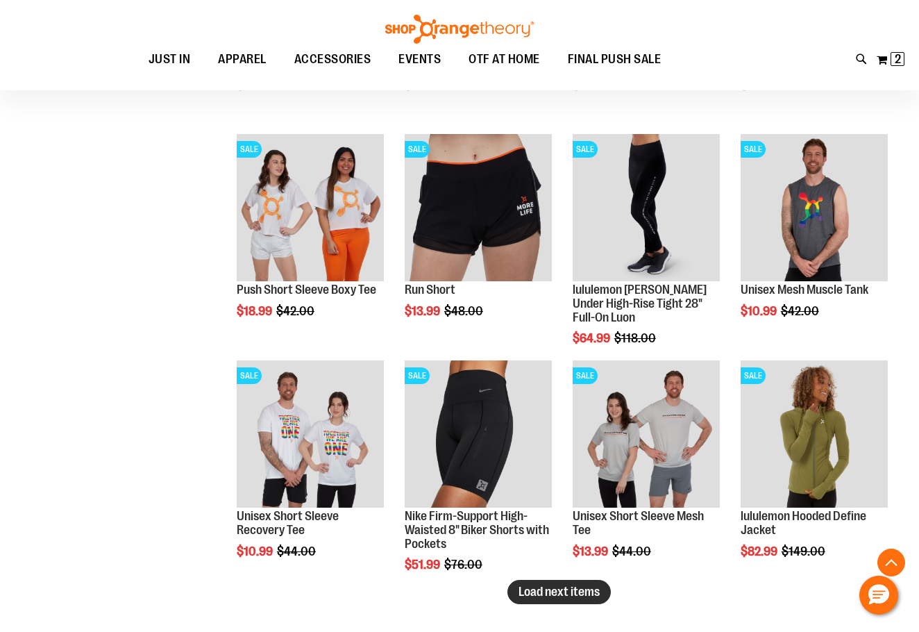
click at [563, 597] on span "Load next items" at bounding box center [558, 591] width 81 height 14
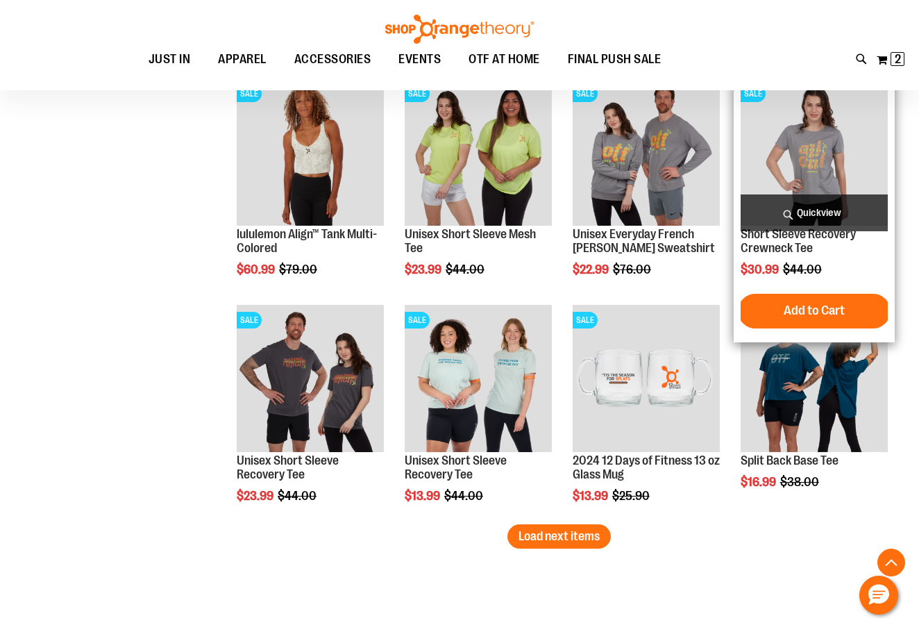
scroll to position [5093, 0]
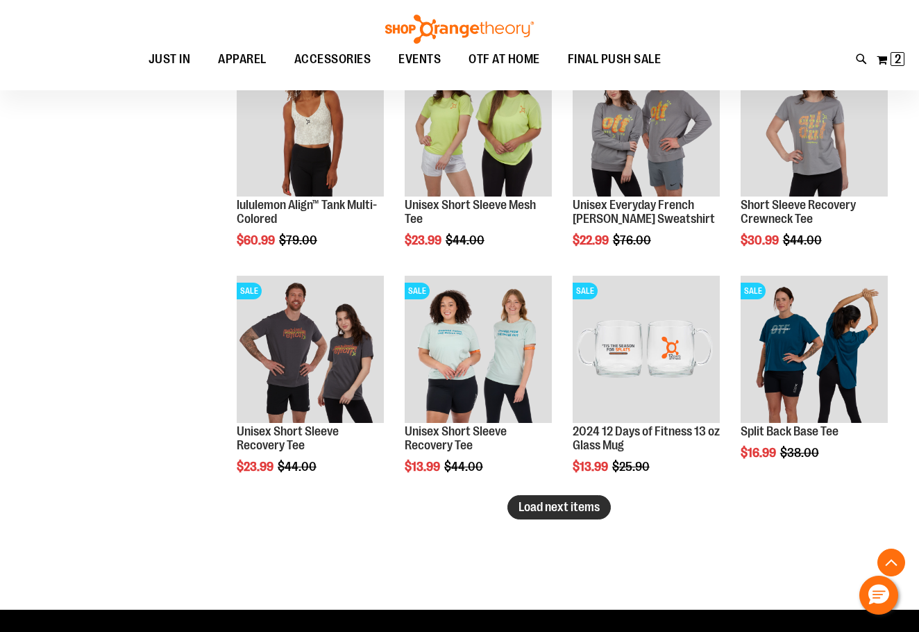
click at [543, 514] on button "Load next items" at bounding box center [558, 507] width 103 height 24
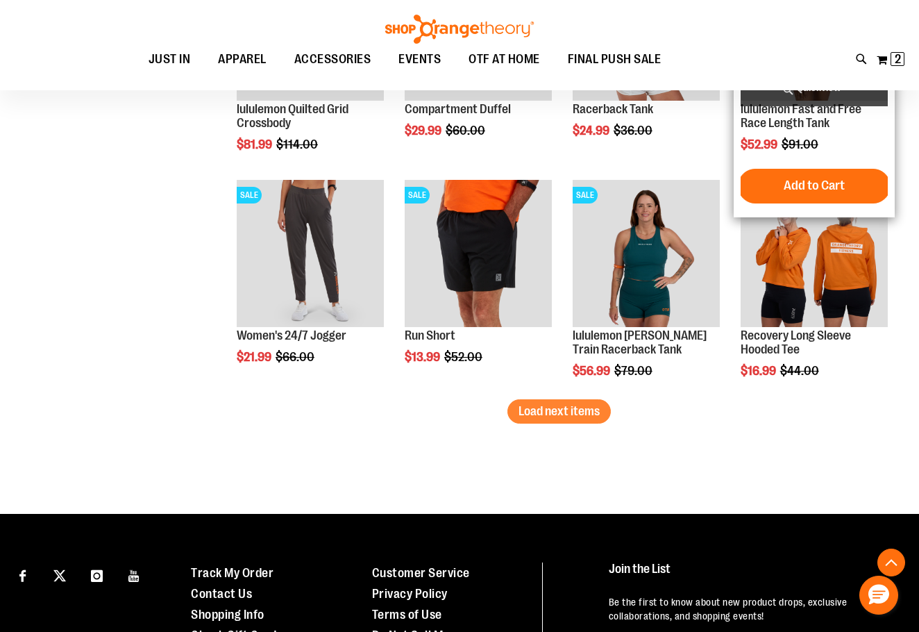
scroll to position [6037, 0]
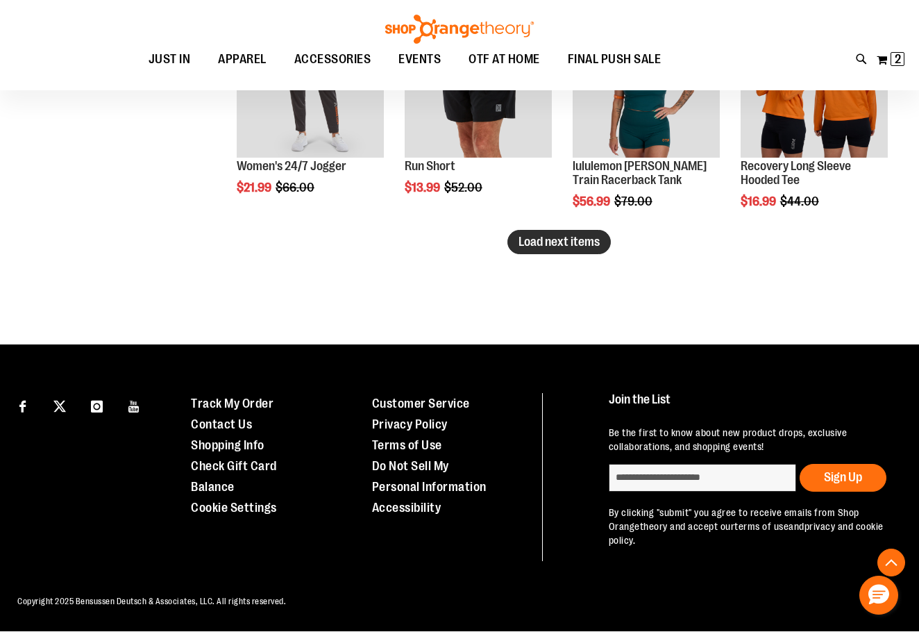
click at [539, 242] on span "Load next items" at bounding box center [558, 242] width 81 height 14
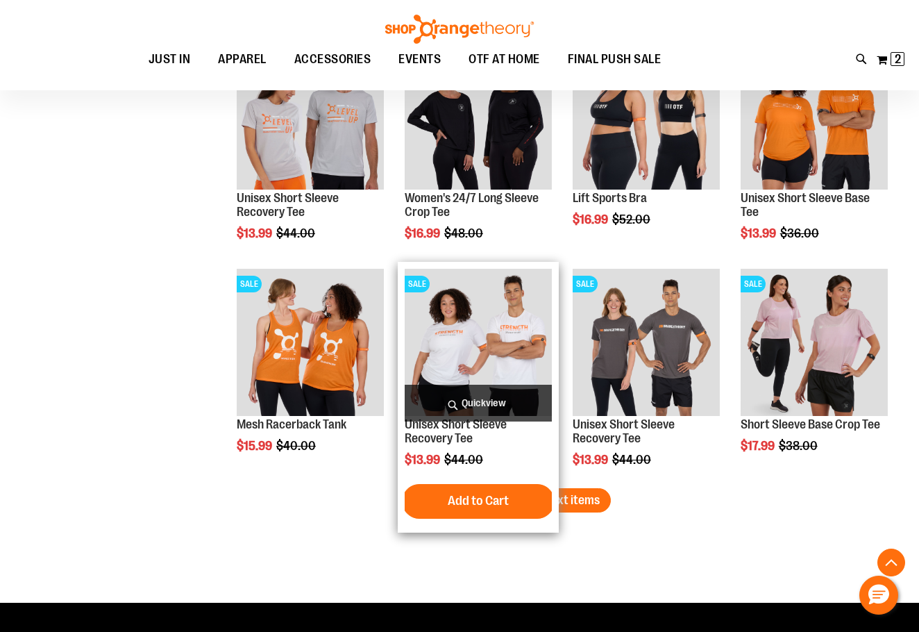
scroll to position [6453, 0]
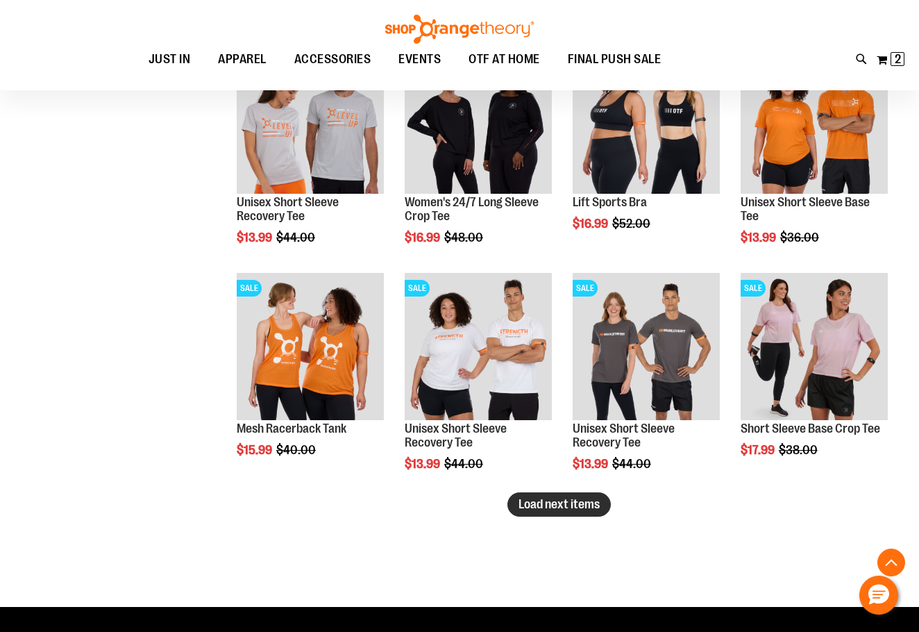
click at [575, 500] on span "Load next items" at bounding box center [558, 504] width 81 height 14
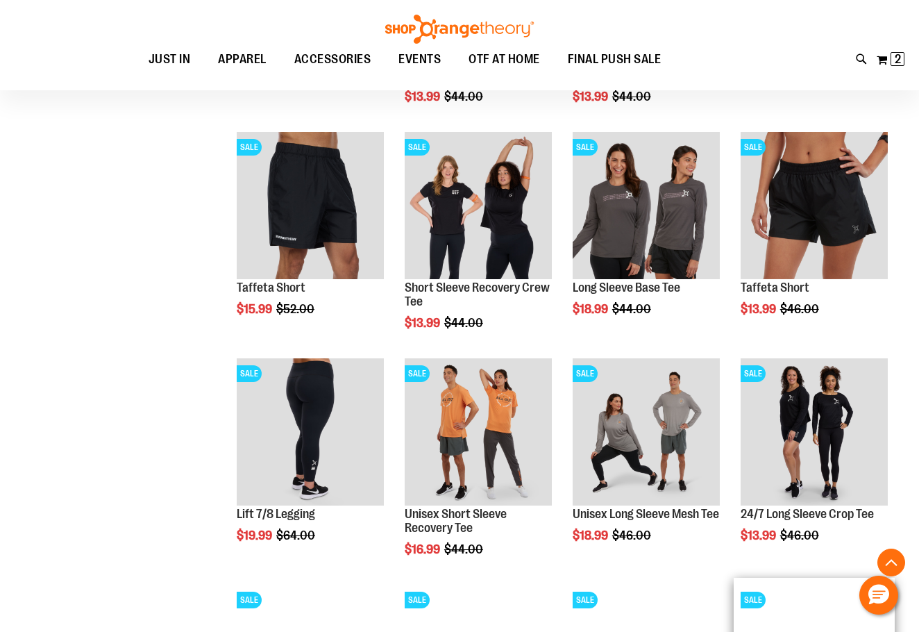
scroll to position [7147, 0]
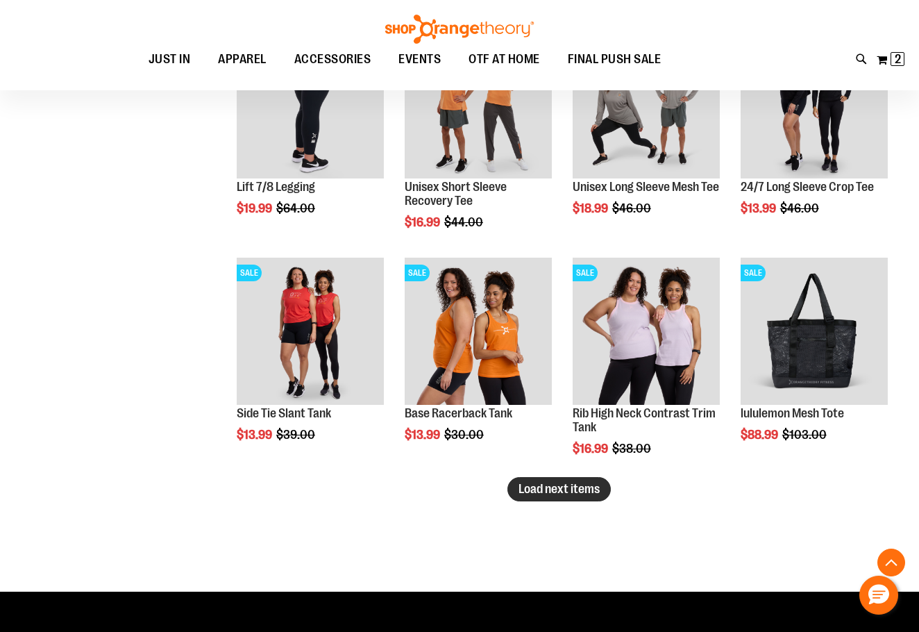
click at [556, 489] on span "Load next items" at bounding box center [558, 489] width 81 height 14
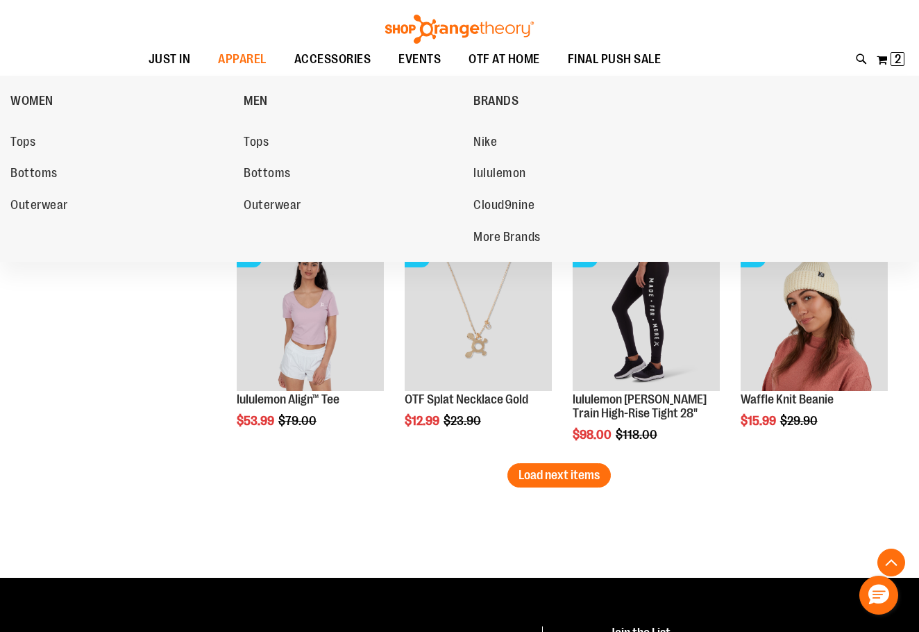
scroll to position [7841, 0]
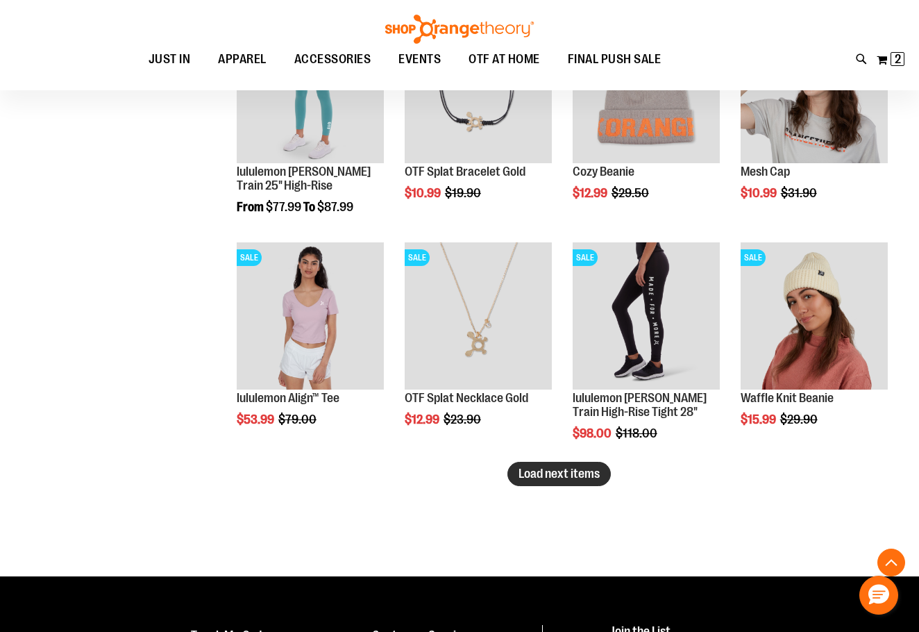
click at [584, 462] on button "Load next items" at bounding box center [558, 474] width 103 height 24
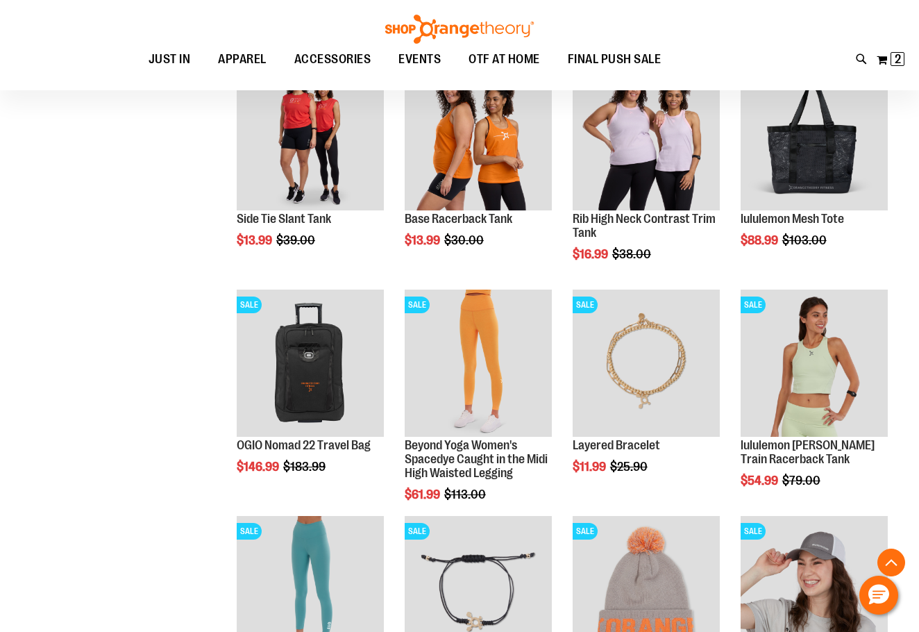
scroll to position [7286, 0]
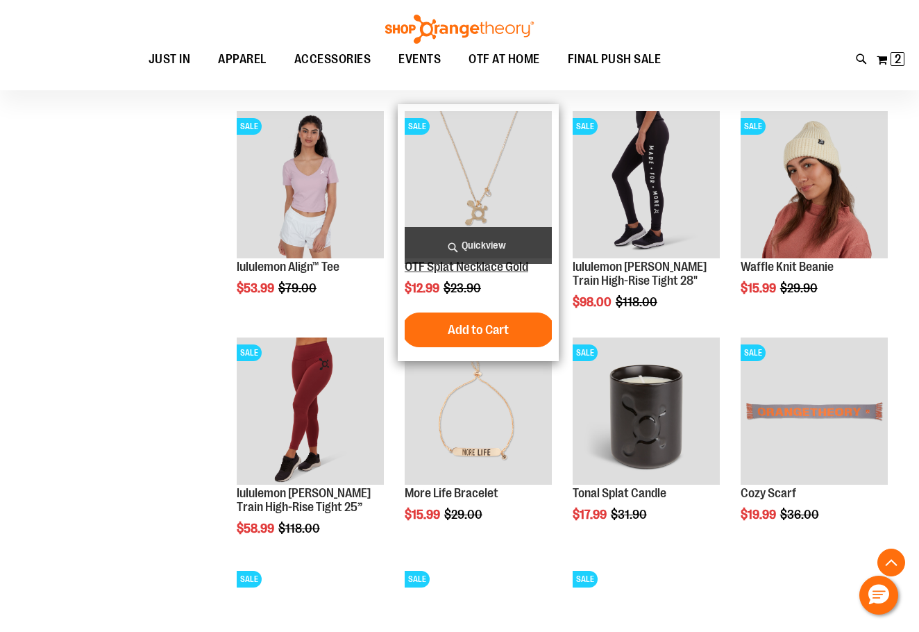
scroll to position [7980, 0]
